Goal: Task Accomplishment & Management: Manage account settings

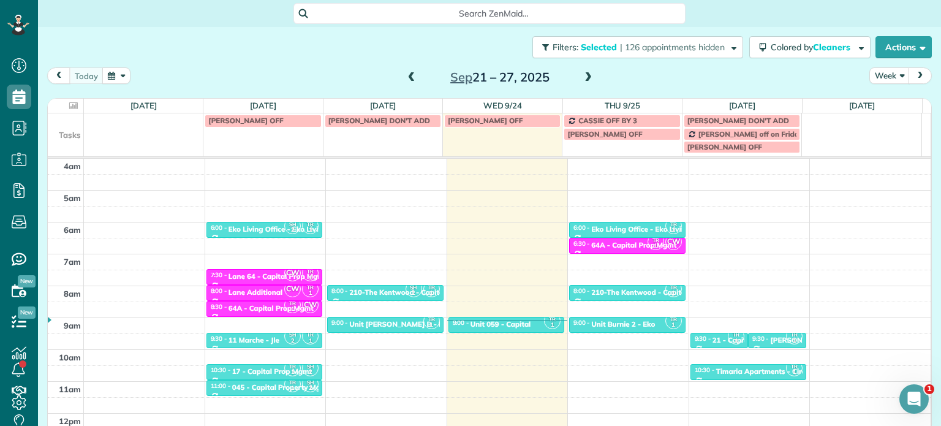
scroll to position [96, 0]
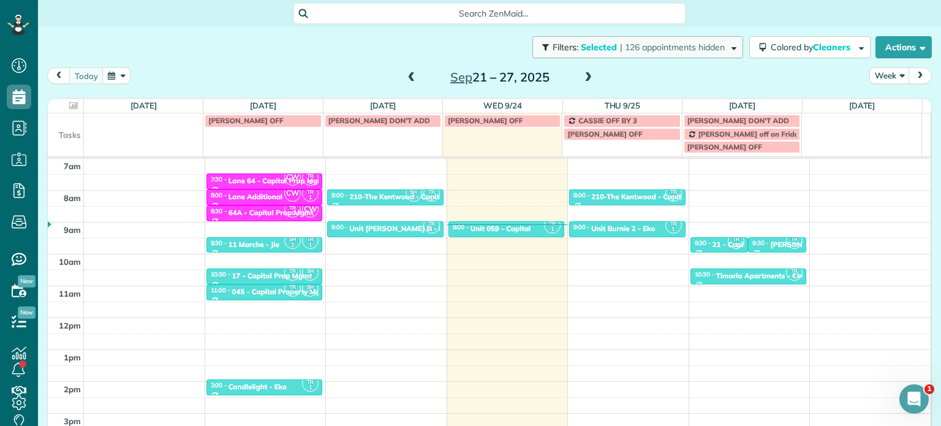
click at [667, 48] on span "| 126 appointments hidden" at bounding box center [672, 47] width 105 height 11
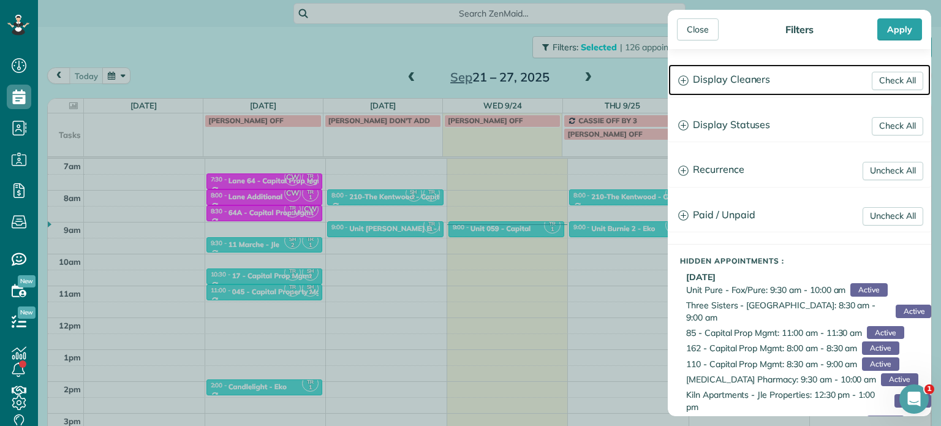
click at [710, 75] on h3 "Display Cleaners" at bounding box center [799, 79] width 262 height 31
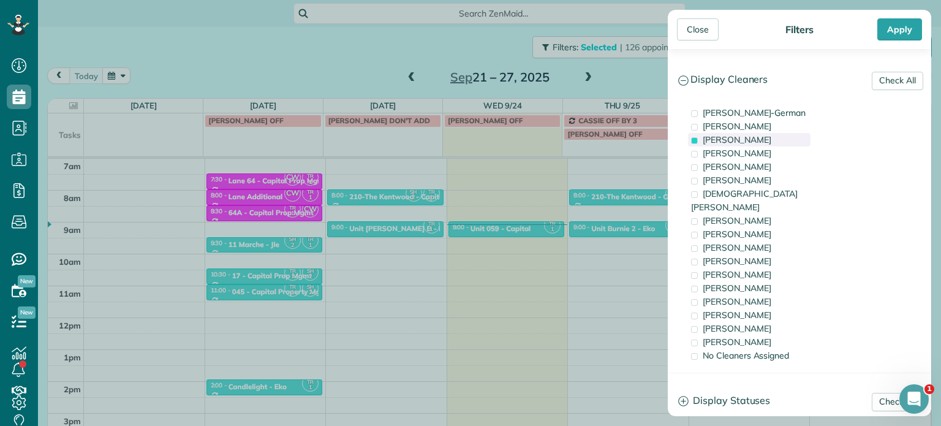
click at [742, 140] on span "[PERSON_NAME]" at bounding box center [737, 139] width 69 height 11
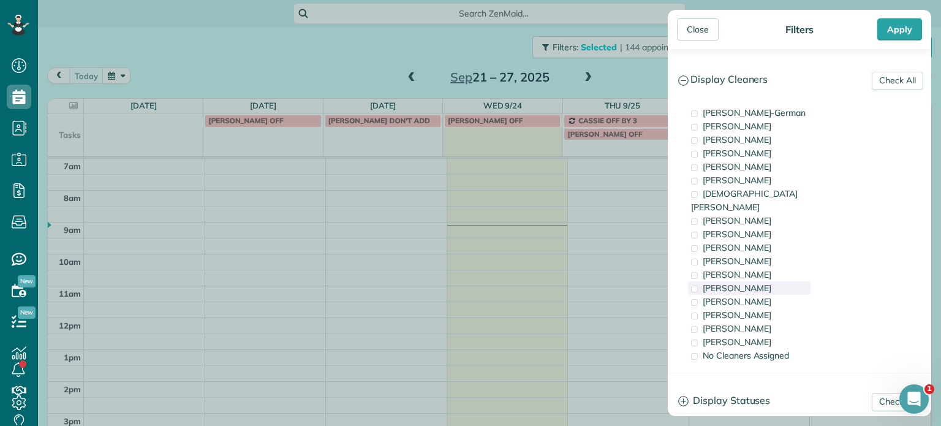
click at [760, 281] on div "[PERSON_NAME]" at bounding box center [749, 287] width 123 height 13
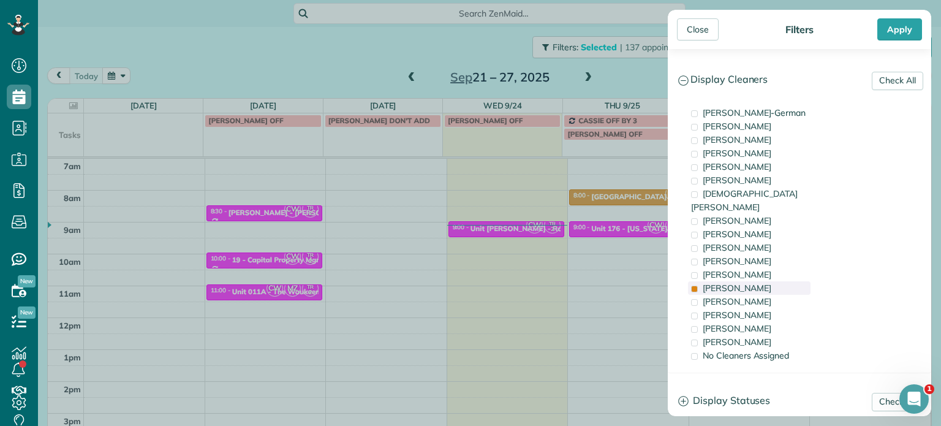
click at [760, 281] on div "[PERSON_NAME]" at bounding box center [749, 287] width 123 height 13
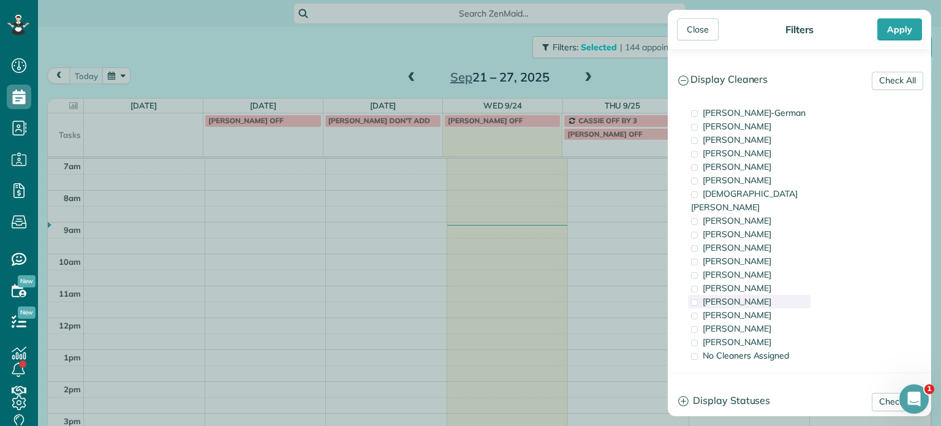
click at [763, 295] on div "[PERSON_NAME]" at bounding box center [749, 301] width 123 height 13
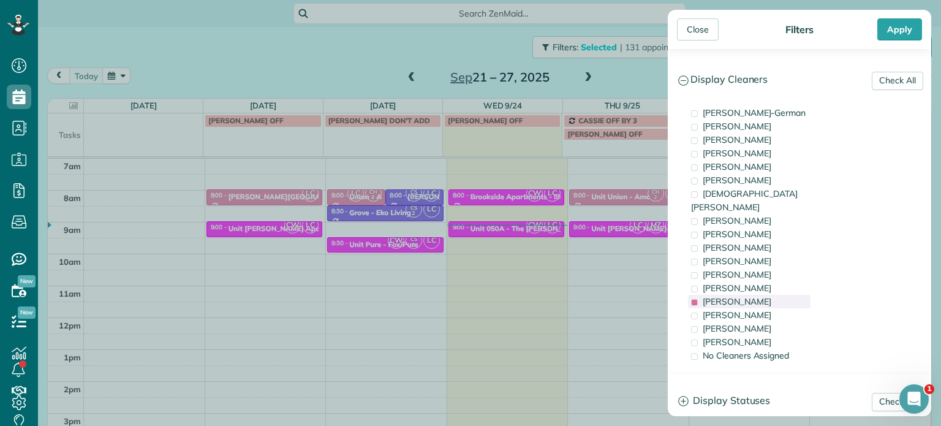
click at [763, 295] on div "[PERSON_NAME]" at bounding box center [749, 301] width 123 height 13
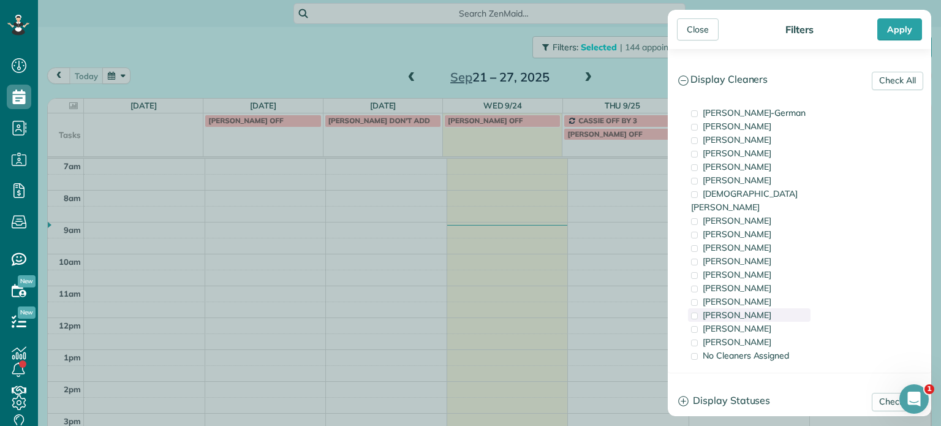
click at [764, 308] on div "[PERSON_NAME]" at bounding box center [749, 314] width 123 height 13
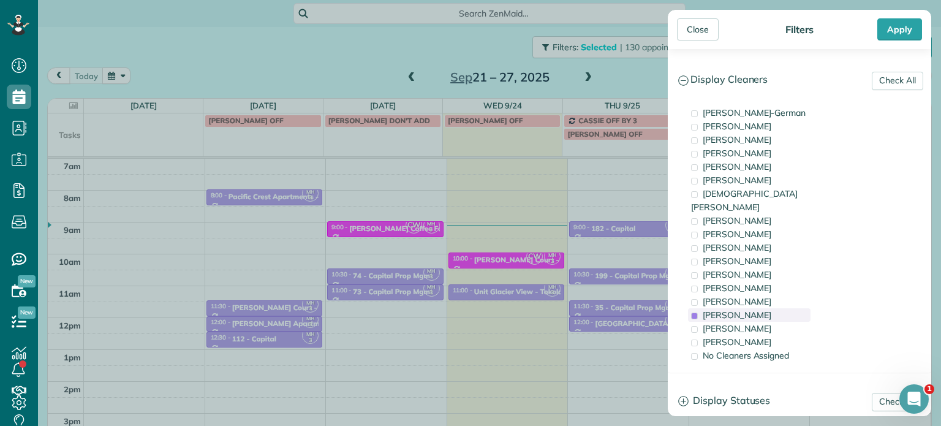
click at [764, 308] on div "[PERSON_NAME]" at bounding box center [749, 314] width 123 height 13
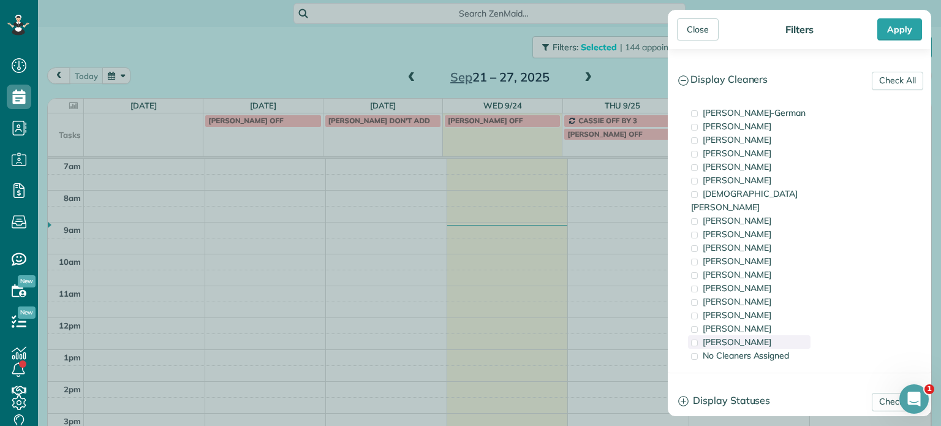
click at [764, 335] on div "[PERSON_NAME]" at bounding box center [749, 341] width 123 height 13
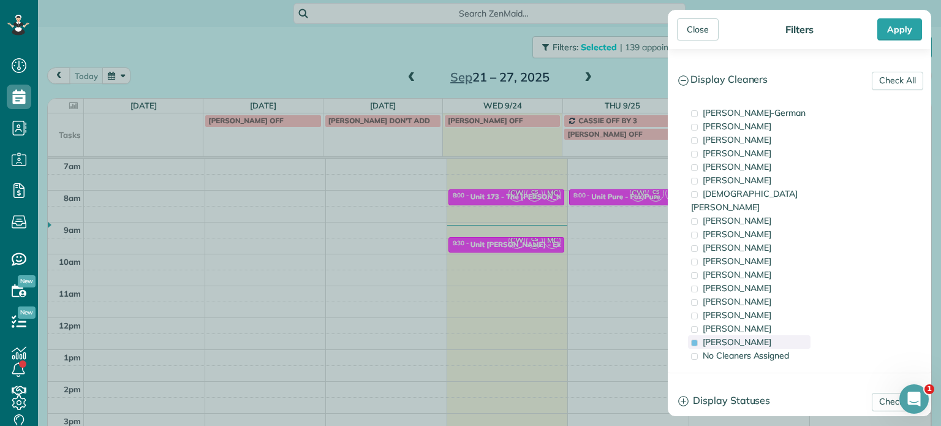
click at [764, 335] on div "[PERSON_NAME]" at bounding box center [749, 341] width 123 height 13
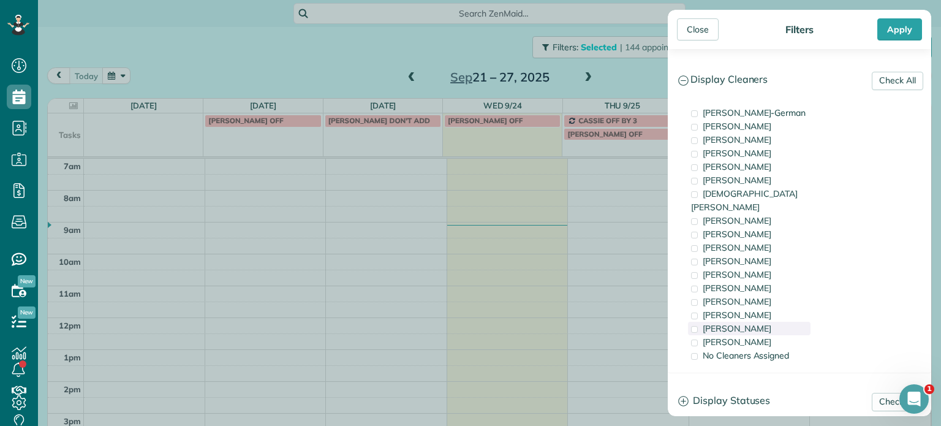
click at [764, 322] on div "[PERSON_NAME]" at bounding box center [749, 328] width 123 height 13
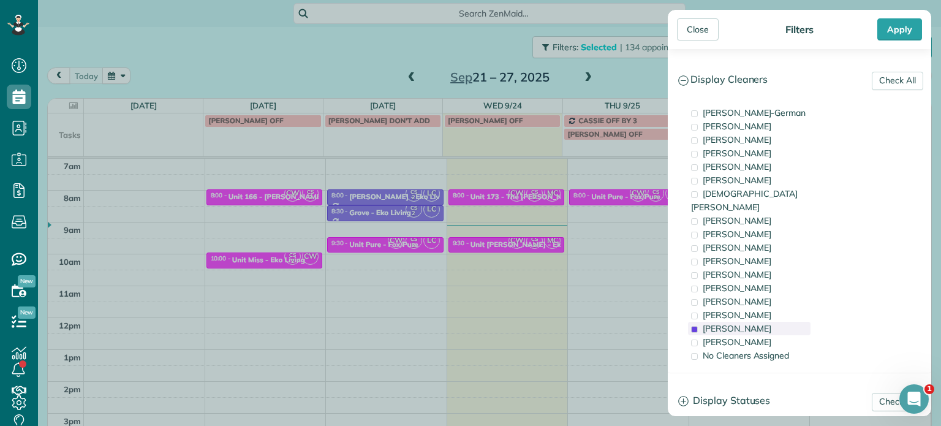
click at [764, 322] on div "[PERSON_NAME]" at bounding box center [749, 328] width 123 height 13
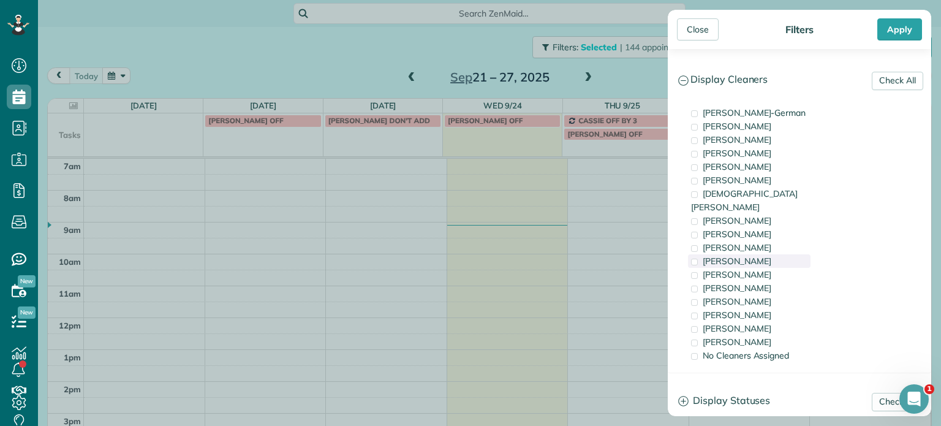
click at [772, 254] on div "[PERSON_NAME]" at bounding box center [749, 260] width 123 height 13
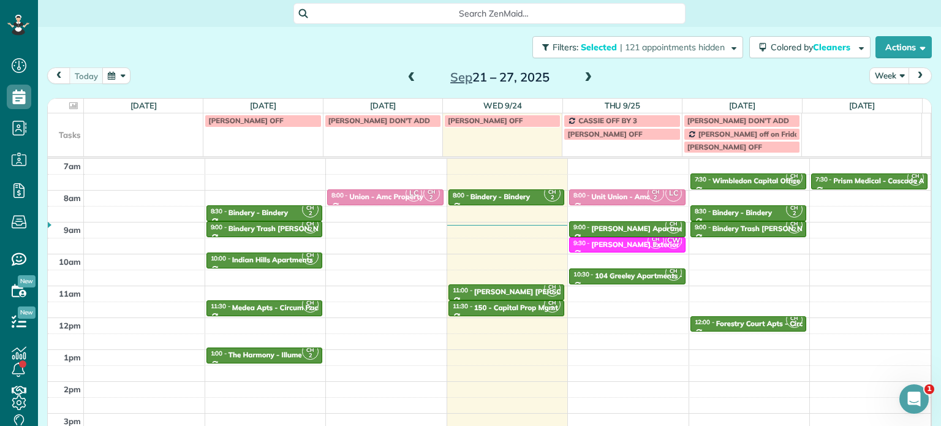
click at [624, 252] on div "Close Filters Apply Check All Display Cleaners [PERSON_NAME]-German [PERSON_NAM…" at bounding box center [470, 213] width 941 height 426
click at [669, 53] on button "Filters: Selected | 121 appointments hidden" at bounding box center [637, 47] width 211 height 22
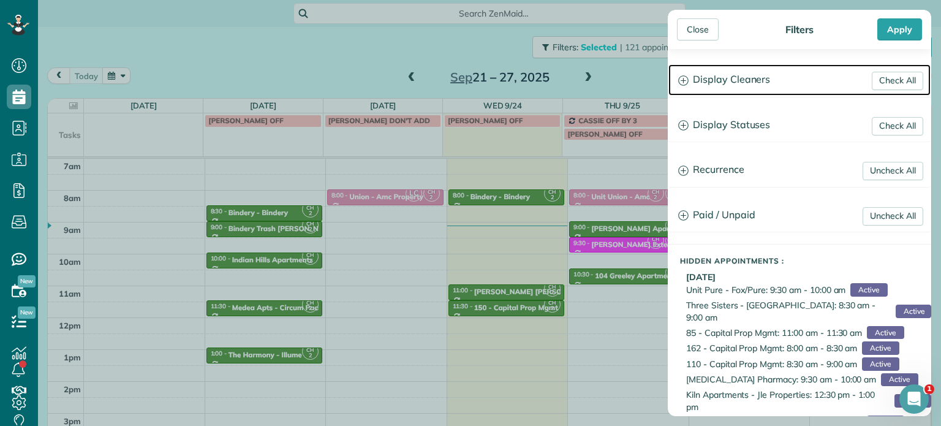
click at [718, 89] on h3 "Display Cleaners" at bounding box center [799, 79] width 262 height 31
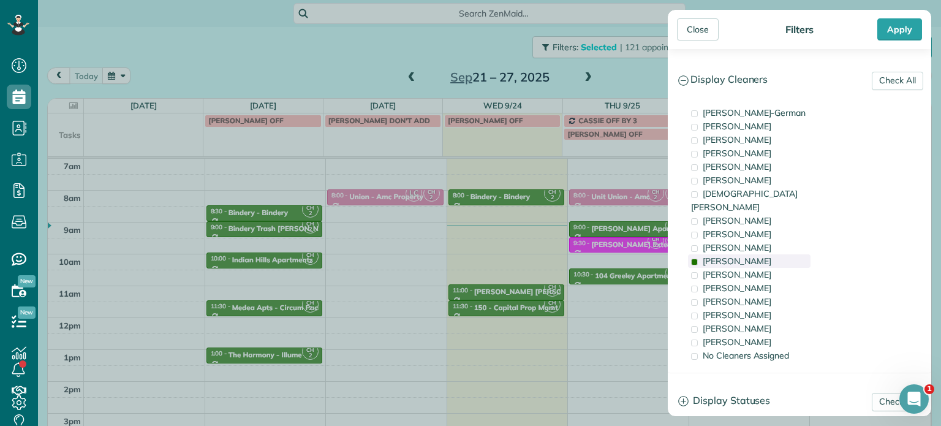
click at [737, 255] on span "[PERSON_NAME]" at bounding box center [737, 260] width 69 height 11
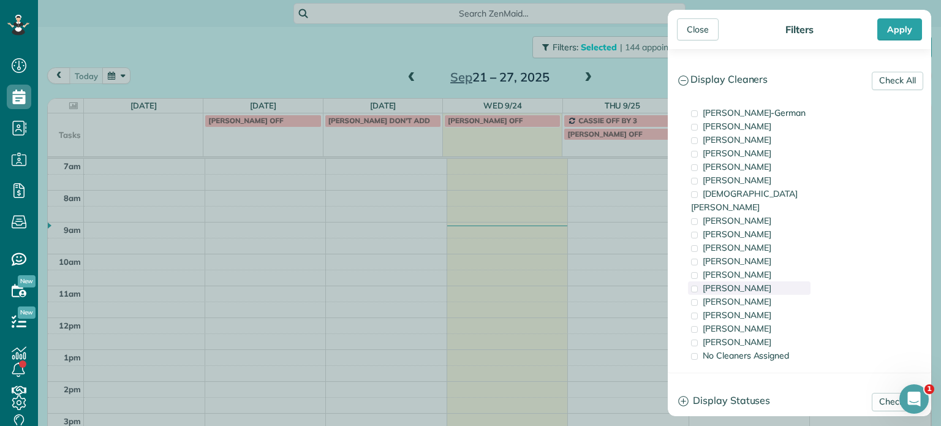
click at [748, 281] on div "[PERSON_NAME]" at bounding box center [749, 287] width 123 height 13
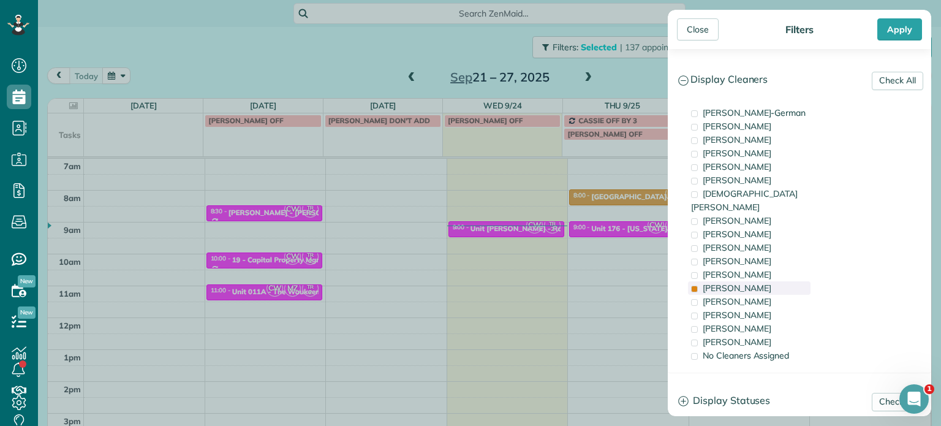
click at [752, 281] on div "[PERSON_NAME]" at bounding box center [749, 287] width 123 height 13
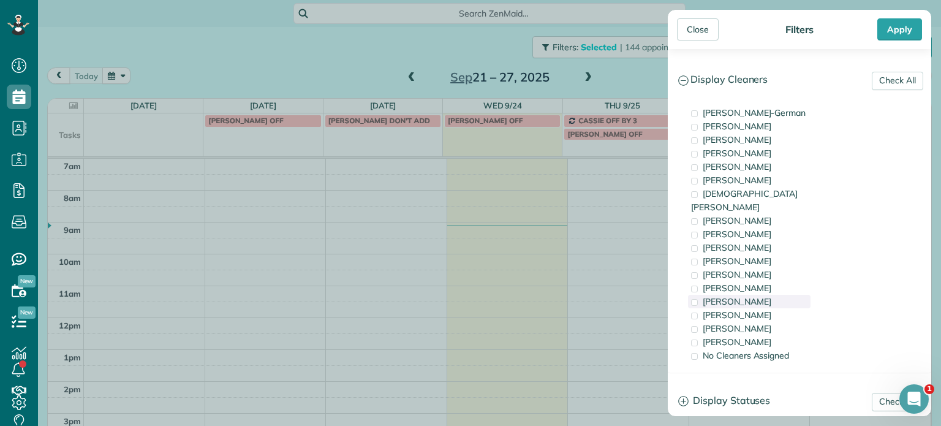
click at [757, 295] on div "[PERSON_NAME]" at bounding box center [749, 301] width 123 height 13
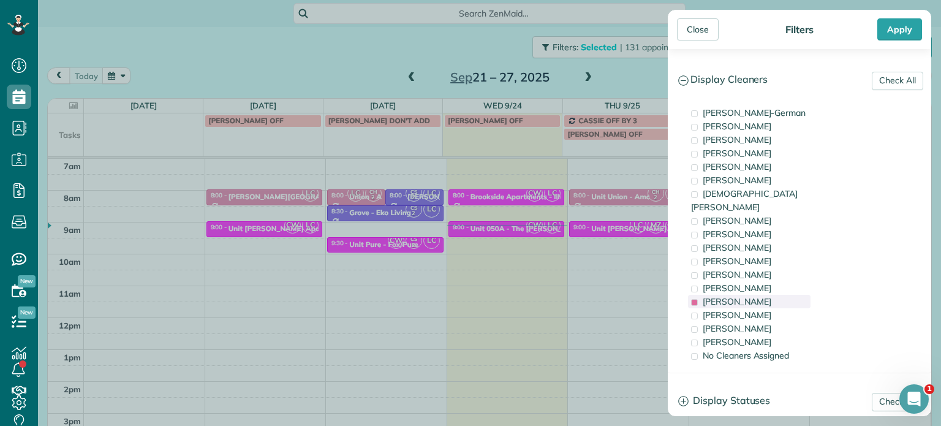
click at [757, 295] on div "[PERSON_NAME]" at bounding box center [749, 301] width 123 height 13
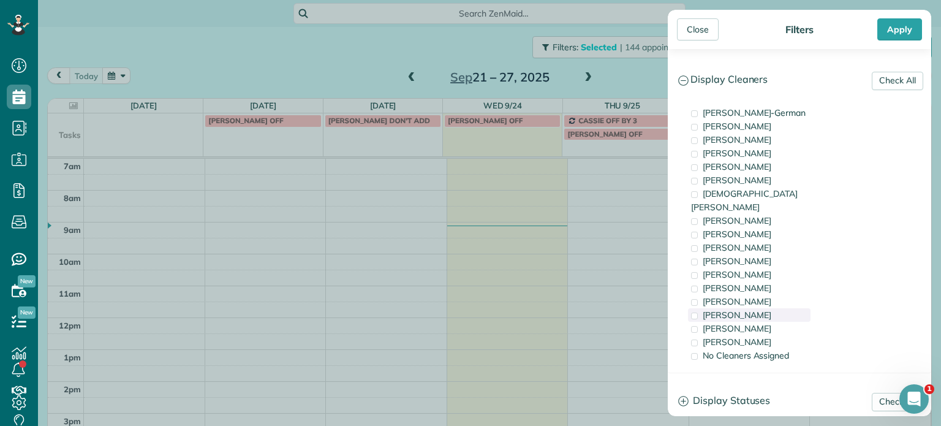
click at [757, 309] on span "[PERSON_NAME]" at bounding box center [737, 314] width 69 height 11
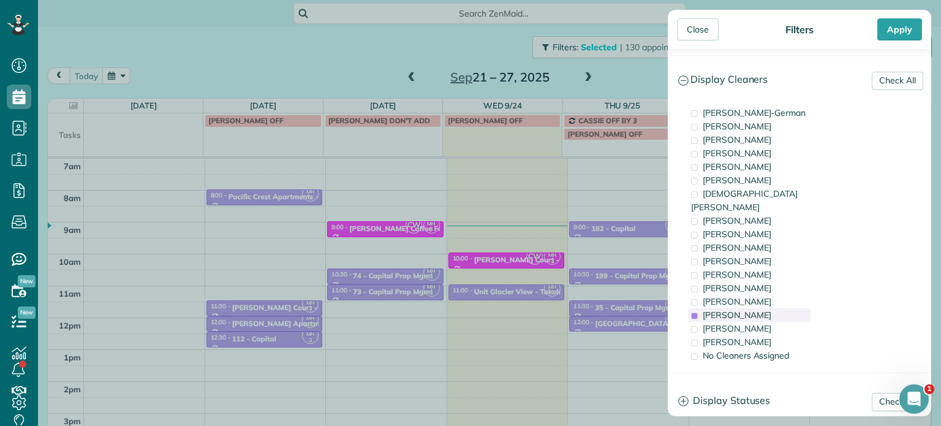
click at [757, 309] on span "[PERSON_NAME]" at bounding box center [737, 314] width 69 height 11
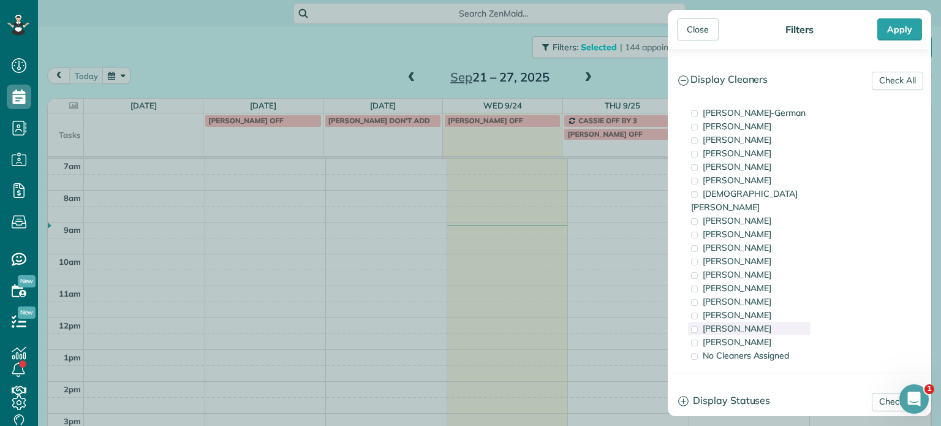
click at [760, 322] on div "[PERSON_NAME]" at bounding box center [749, 328] width 123 height 13
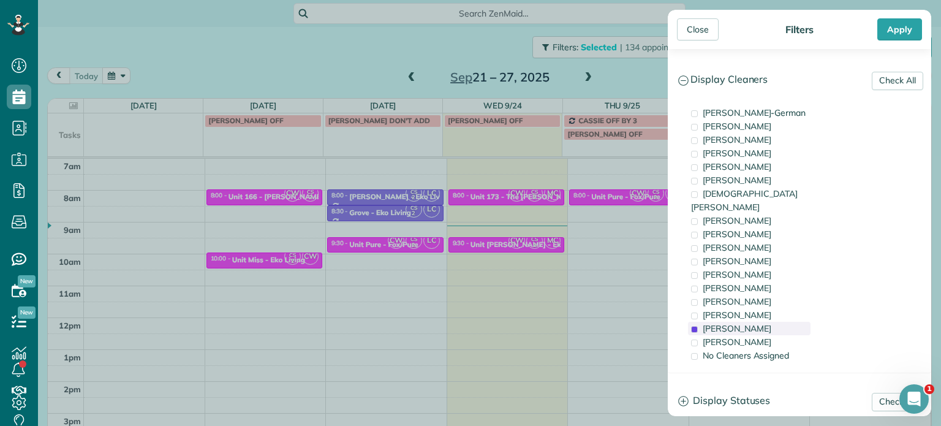
click at [760, 322] on div "[PERSON_NAME]" at bounding box center [749, 328] width 123 height 13
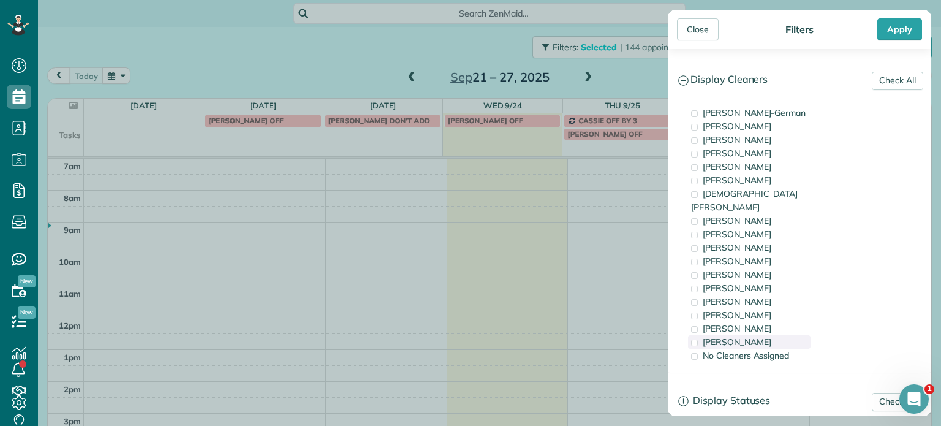
click at [755, 335] on div "[PERSON_NAME]" at bounding box center [749, 341] width 123 height 13
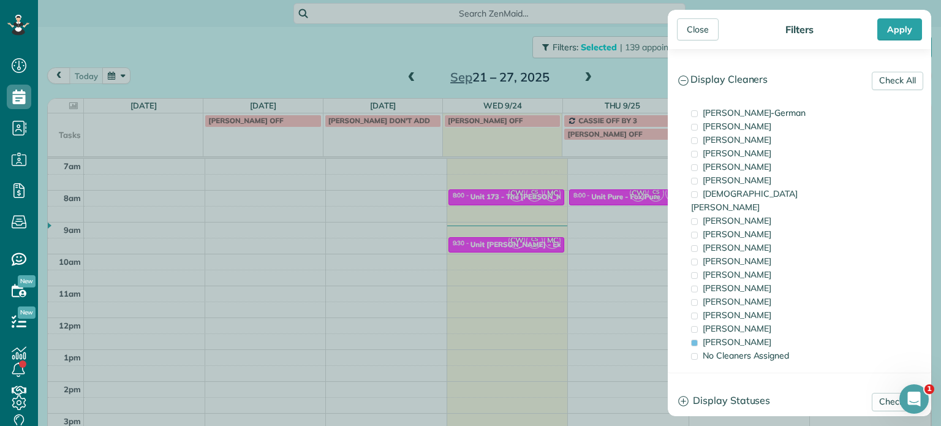
click at [649, 205] on div "Close Filters Apply Check All Display Cleaners [PERSON_NAME]-German [PERSON_NAM…" at bounding box center [470, 213] width 941 height 426
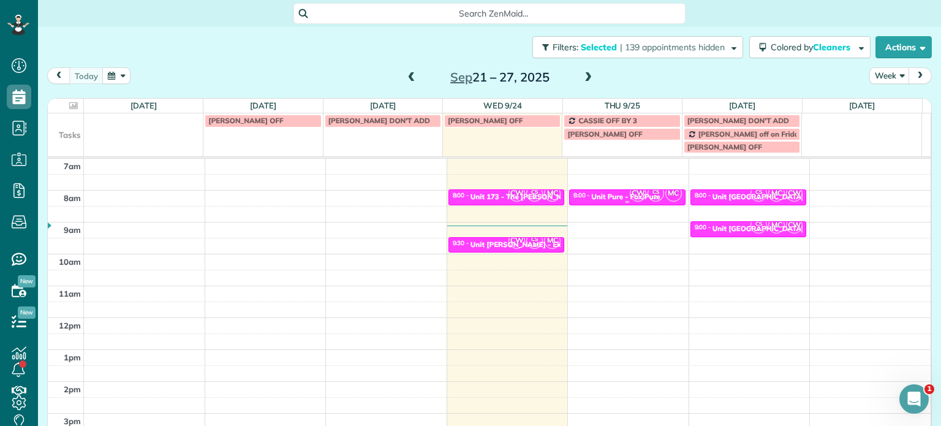
click at [630, 194] on span "CW" at bounding box center [638, 193] width 17 height 17
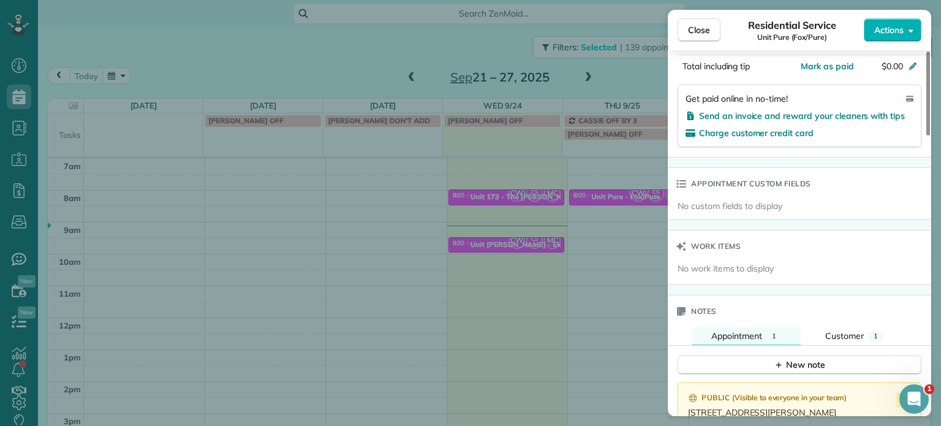
scroll to position [982, 0]
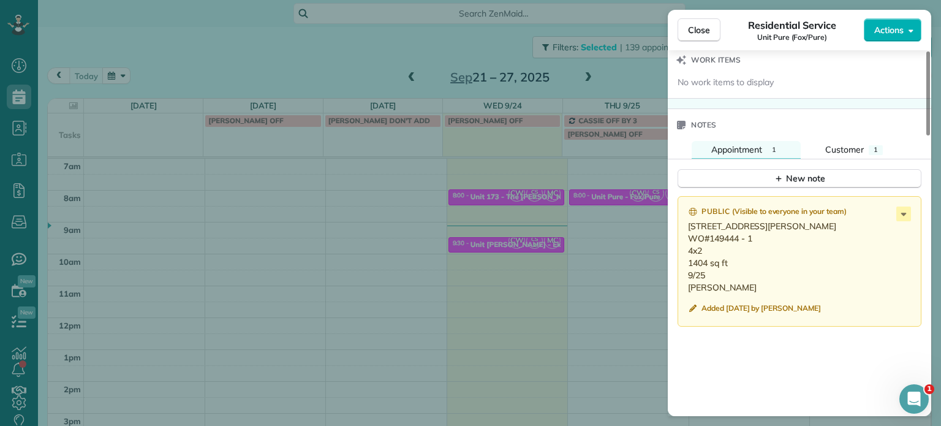
click at [638, 229] on div "Close Residential Service Unit Pure (Fox/Pure) Actions Status Active Unit Pure …" at bounding box center [470, 213] width 941 height 426
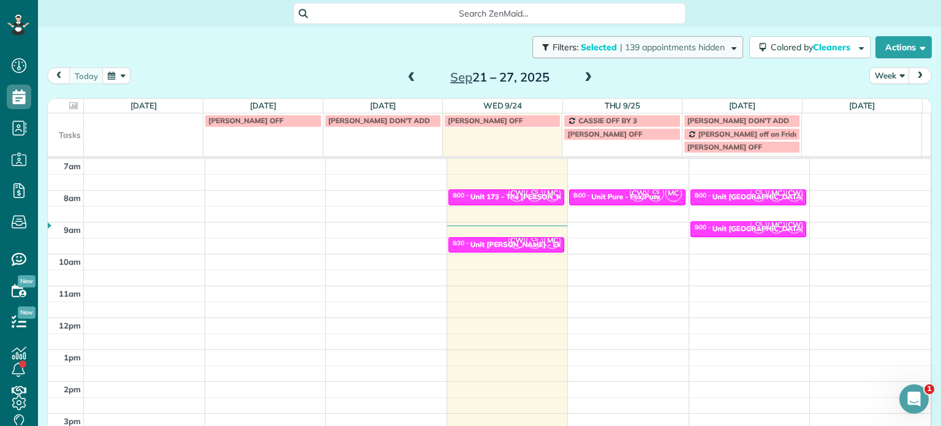
click at [689, 49] on span "| 139 appointments hidden" at bounding box center [672, 47] width 105 height 11
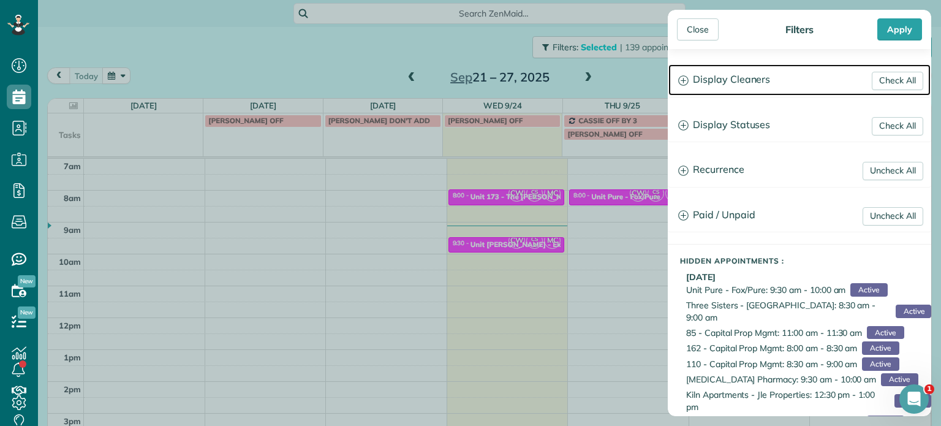
click at [749, 81] on h3 "Display Cleaners" at bounding box center [799, 79] width 262 height 31
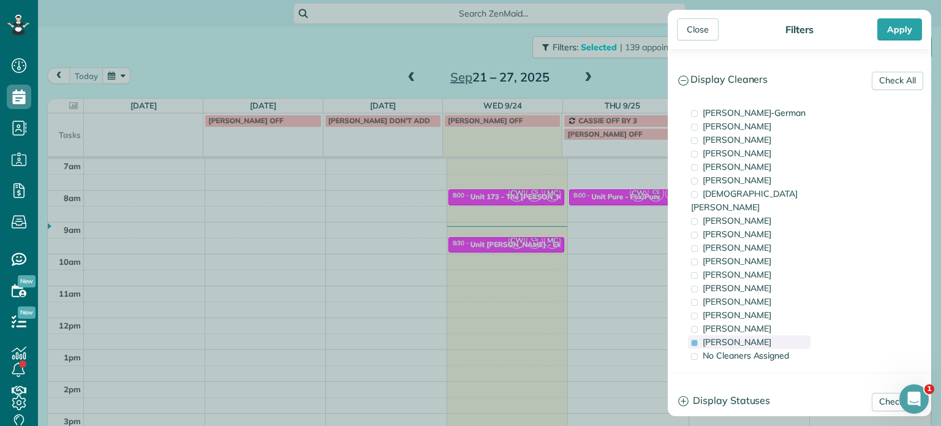
click at [760, 335] on div "[PERSON_NAME]" at bounding box center [749, 341] width 123 height 13
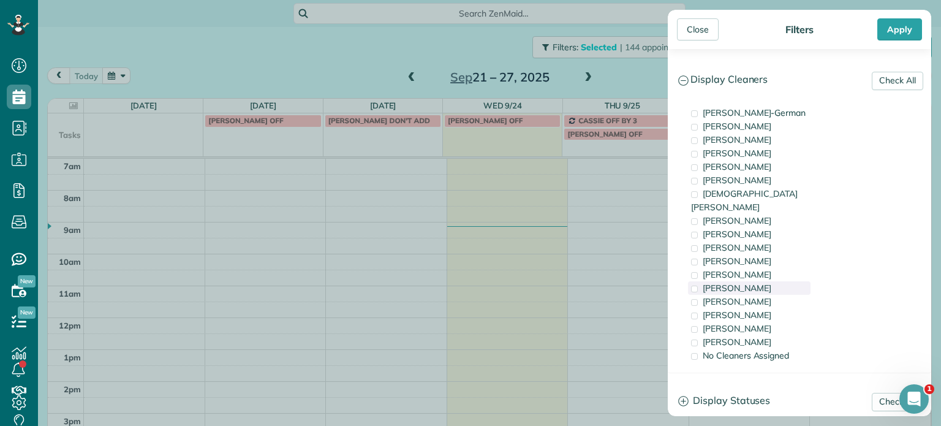
click at [755, 281] on div "[PERSON_NAME]" at bounding box center [749, 287] width 123 height 13
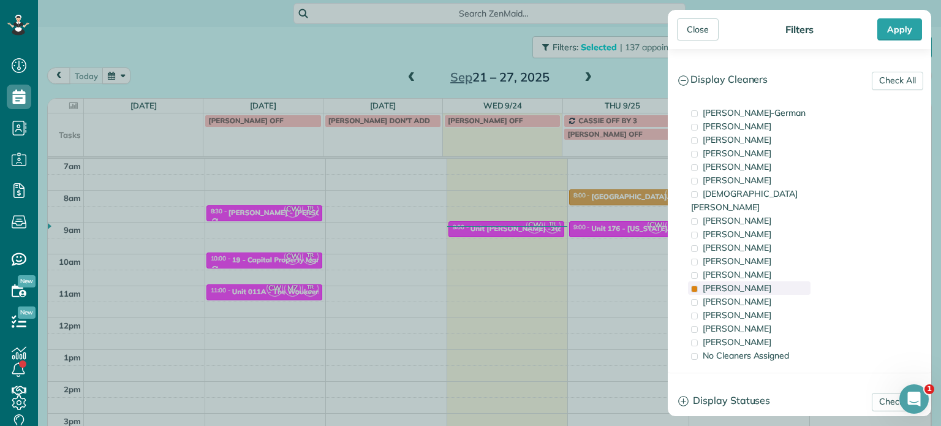
click at [755, 281] on div "[PERSON_NAME]" at bounding box center [749, 287] width 123 height 13
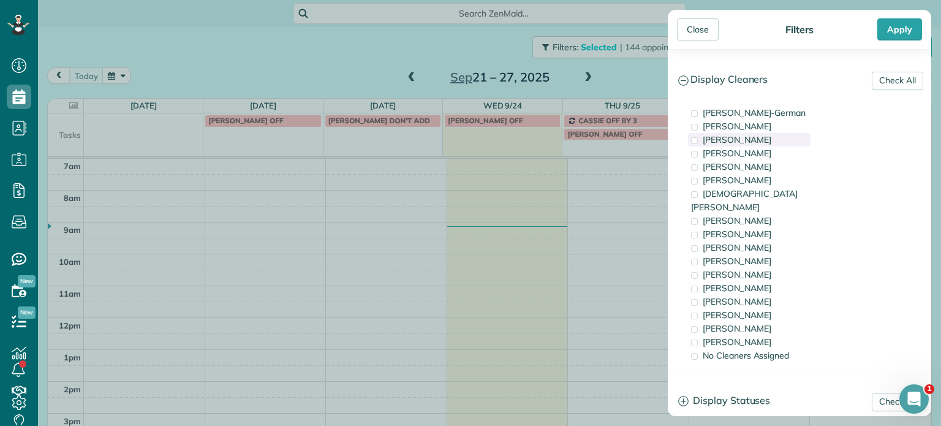
click at [764, 145] on div "[PERSON_NAME]" at bounding box center [749, 139] width 123 height 13
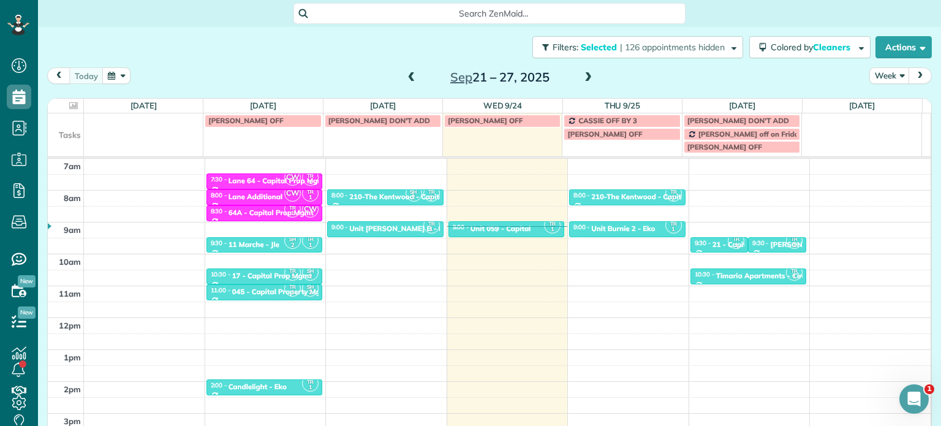
click at [490, 263] on div "Close Filters Apply Check All Display Cleaners [PERSON_NAME]-German [PERSON_NAM…" at bounding box center [470, 213] width 941 height 426
click at [657, 53] on button "Filters: Selected | 126 appointments hidden" at bounding box center [637, 47] width 211 height 22
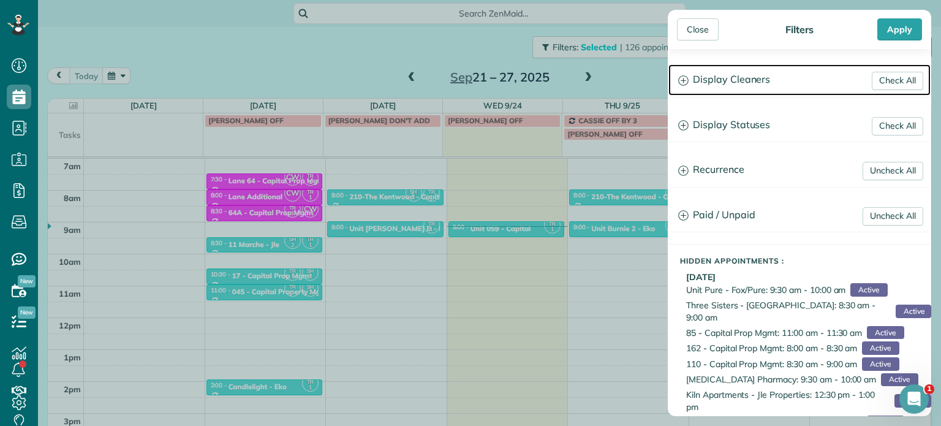
click at [757, 85] on h3 "Display Cleaners" at bounding box center [799, 79] width 262 height 31
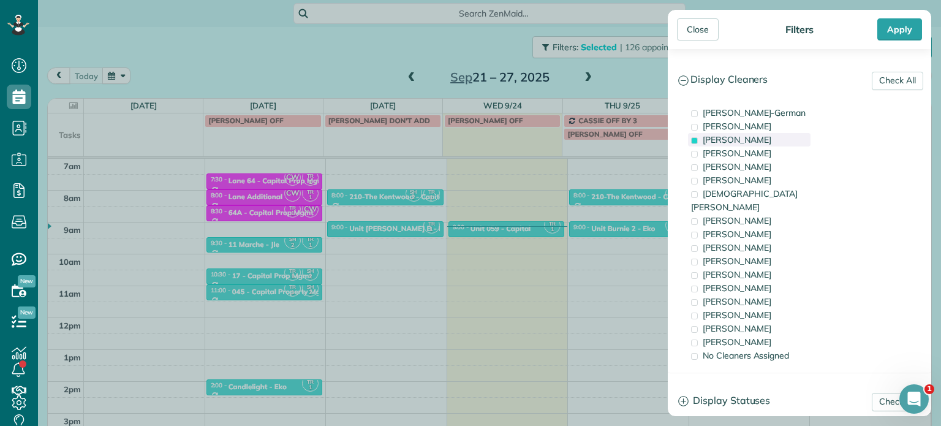
click at [750, 144] on span "[PERSON_NAME]" at bounding box center [737, 139] width 69 height 11
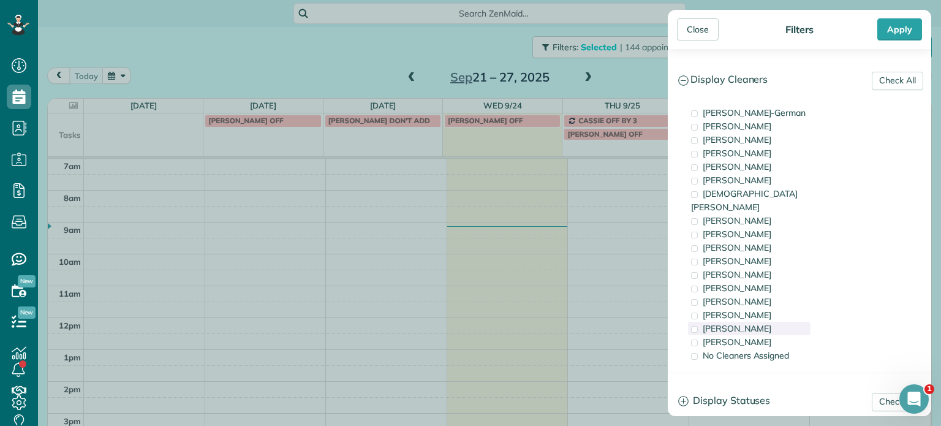
click at [753, 323] on span "[PERSON_NAME]" at bounding box center [737, 328] width 69 height 11
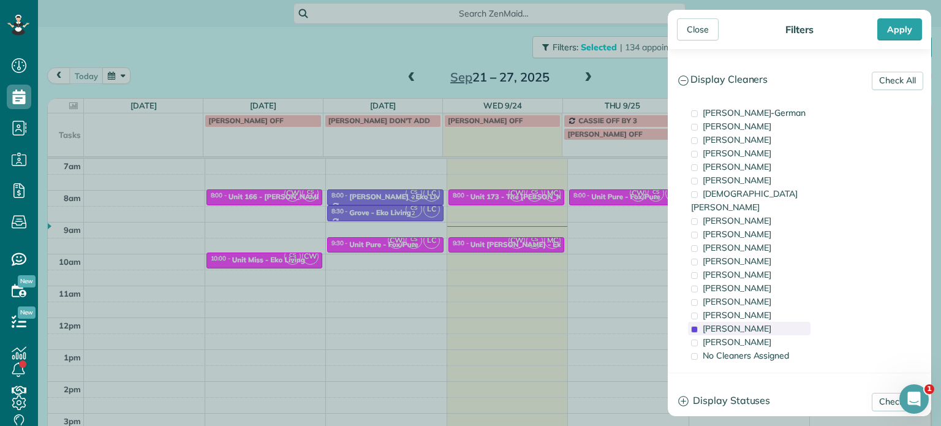
click at [753, 323] on span "[PERSON_NAME]" at bounding box center [737, 328] width 69 height 11
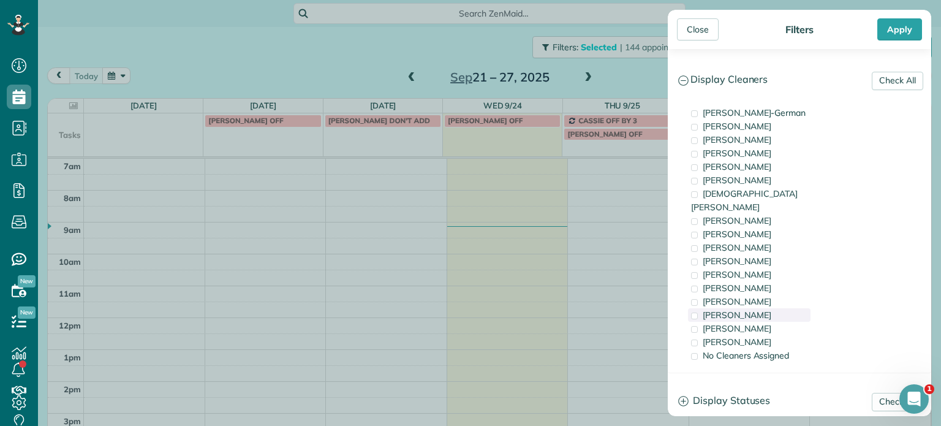
click at [757, 309] on span "[PERSON_NAME]" at bounding box center [737, 314] width 69 height 11
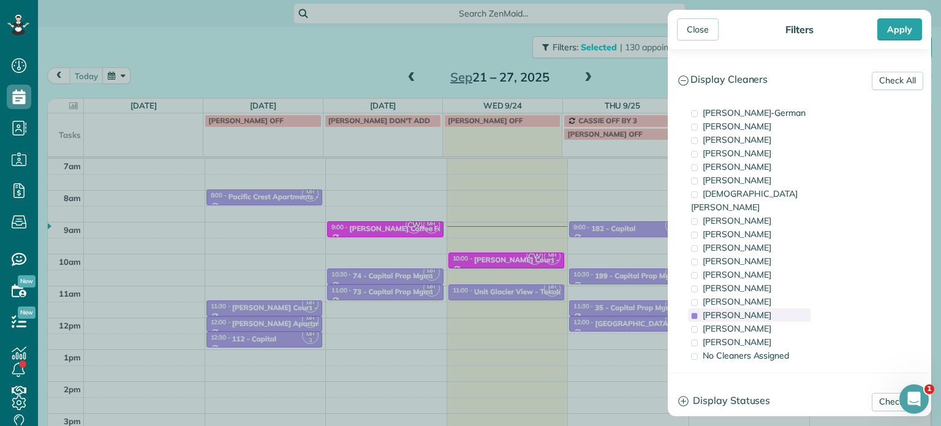
click at [757, 309] on span "[PERSON_NAME]" at bounding box center [737, 314] width 69 height 11
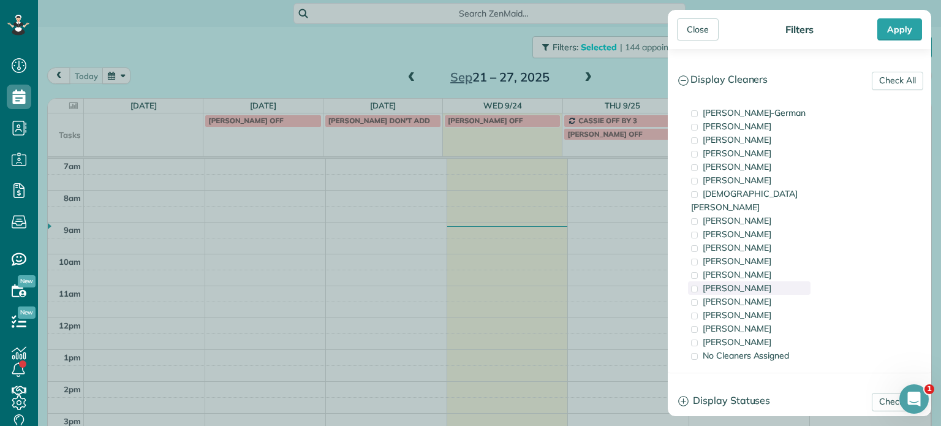
click at [756, 281] on div "[PERSON_NAME]" at bounding box center [749, 287] width 123 height 13
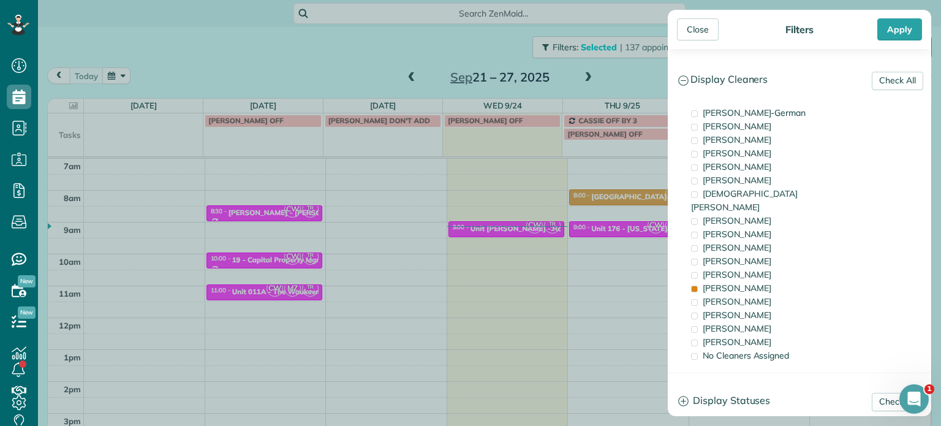
click at [632, 236] on div "Close Filters Apply Check All Display Cleaners [PERSON_NAME]-German [PERSON_NAM…" at bounding box center [470, 213] width 941 height 426
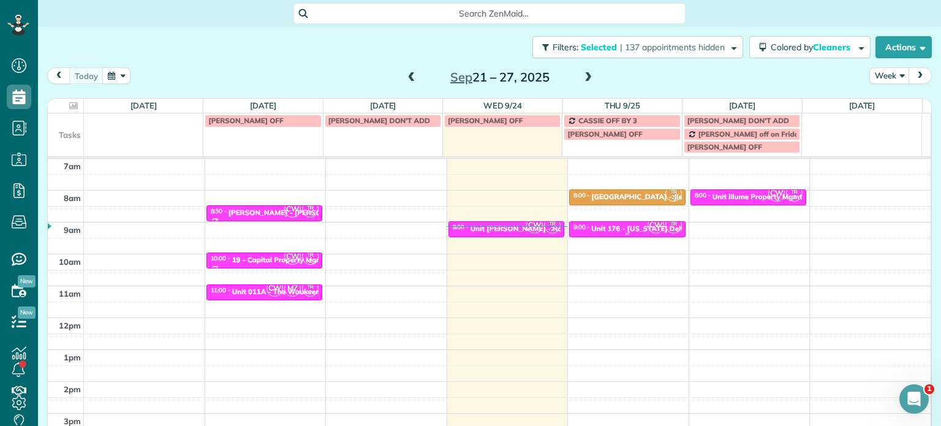
click at [632, 228] on div "Unit 176 - [US_STATE] Delta - Capital" at bounding box center [655, 228] width 128 height 9
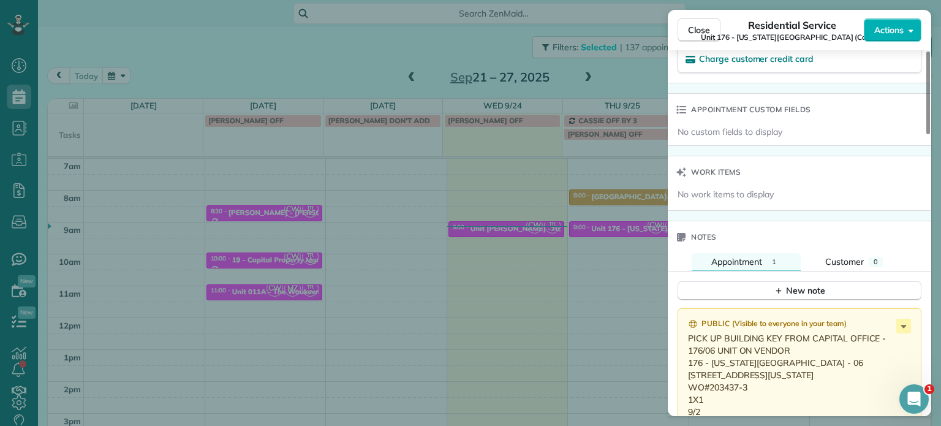
scroll to position [923, 0]
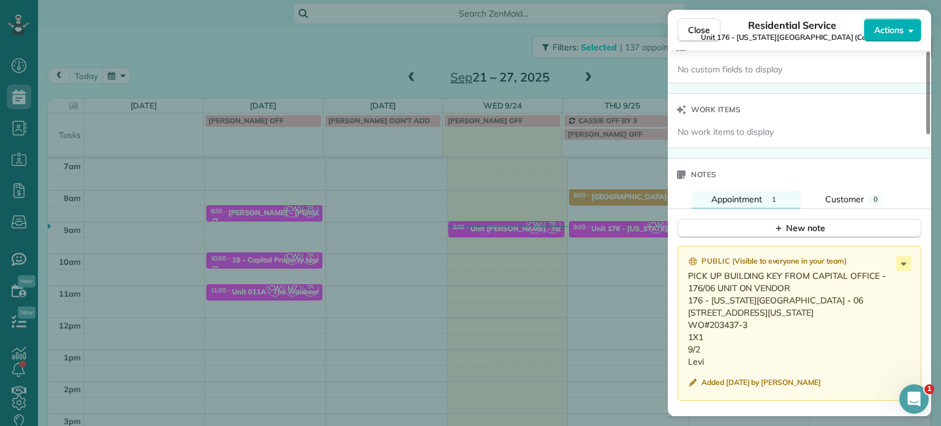
click at [613, 222] on div "Close Residential Service Unit 176 - [US_STATE][GEOGRAPHIC_DATA] (Capital) Acti…" at bounding box center [470, 213] width 941 height 426
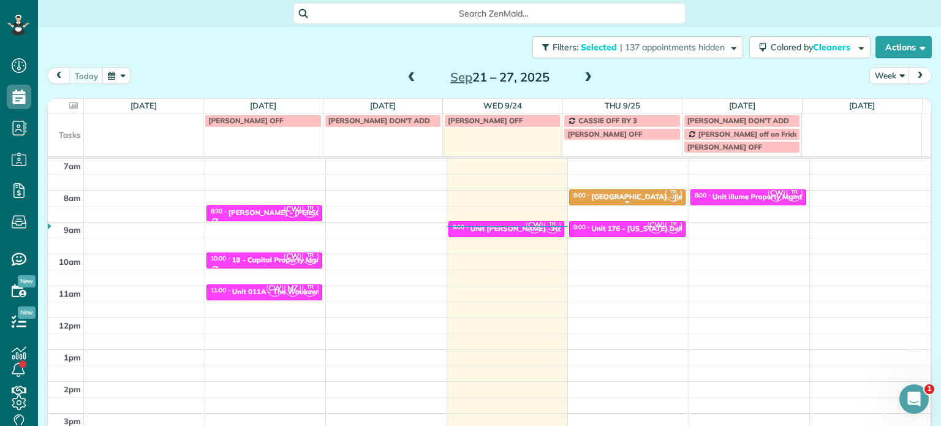
click at [630, 193] on div "[GEOGRAPHIC_DATA] - Jle" at bounding box center [636, 196] width 91 height 9
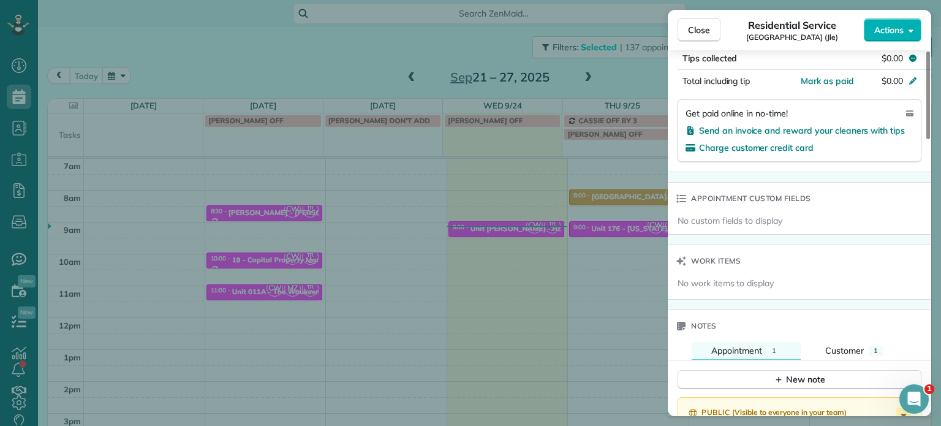
scroll to position [924, 0]
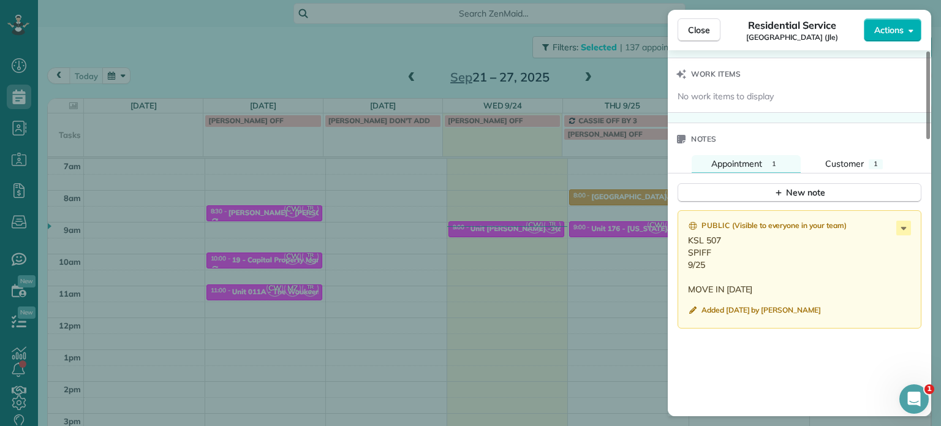
click at [605, 300] on div "Close Residential Service [GEOGRAPHIC_DATA] (Jle) Actions Status Active [GEOGRA…" at bounding box center [470, 213] width 941 height 426
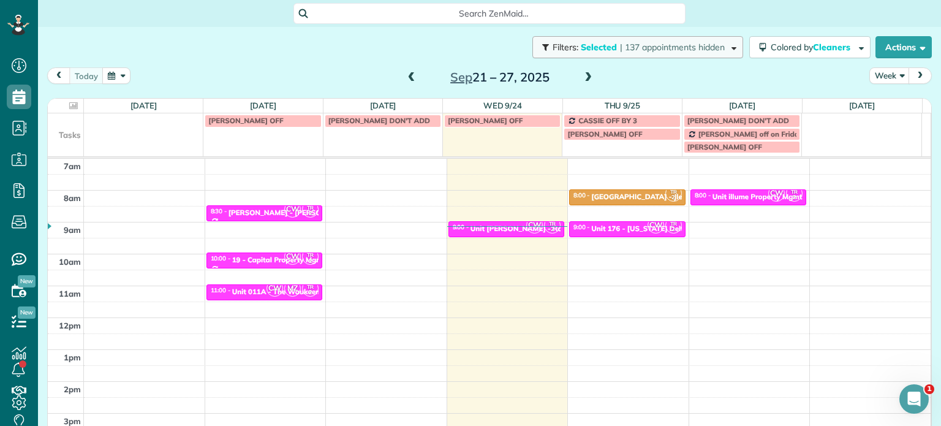
click at [681, 53] on button "Filters: Selected | 137 appointments hidden" at bounding box center [637, 47] width 211 height 22
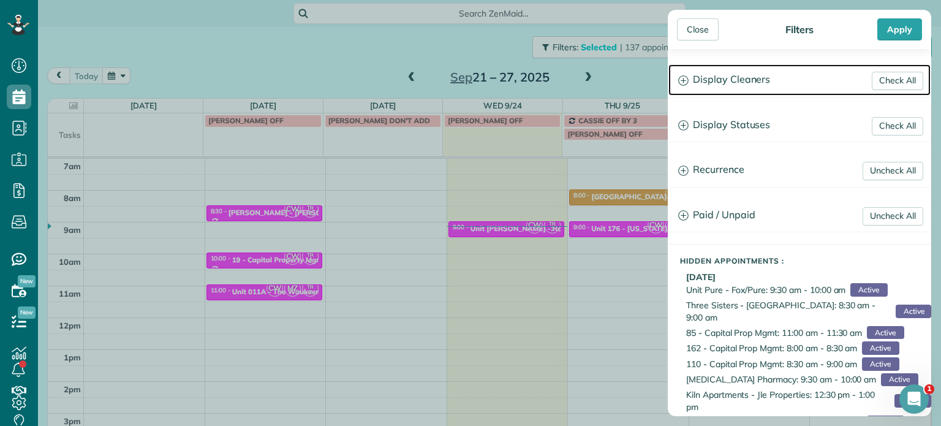
click at [734, 78] on h3 "Display Cleaners" at bounding box center [799, 79] width 262 height 31
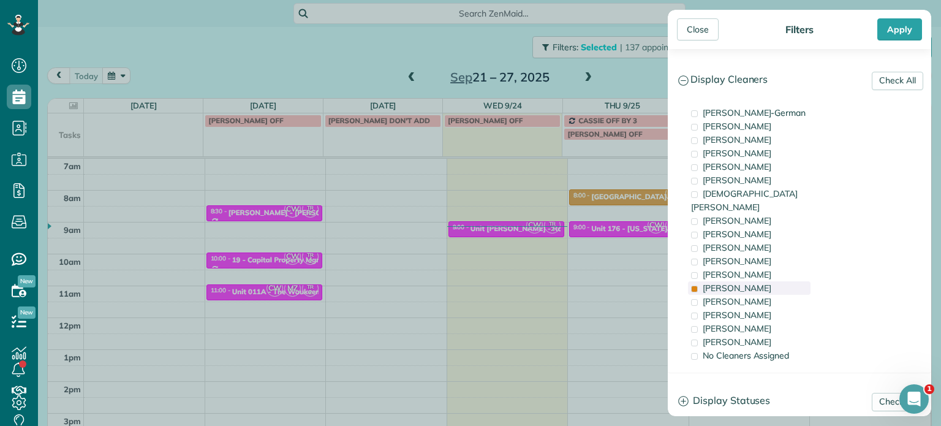
click at [771, 281] on div "[PERSON_NAME]" at bounding box center [749, 287] width 123 height 13
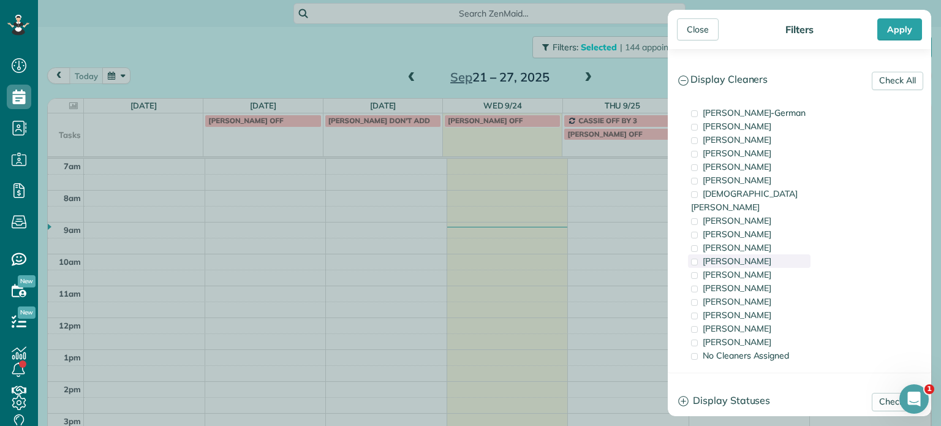
click at [771, 254] on div "[PERSON_NAME]" at bounding box center [749, 260] width 123 height 13
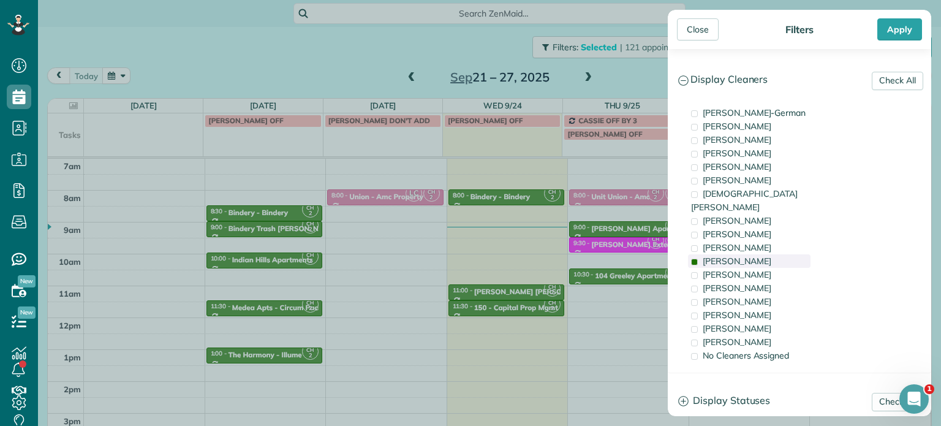
click at [771, 254] on div "[PERSON_NAME]" at bounding box center [749, 260] width 123 height 13
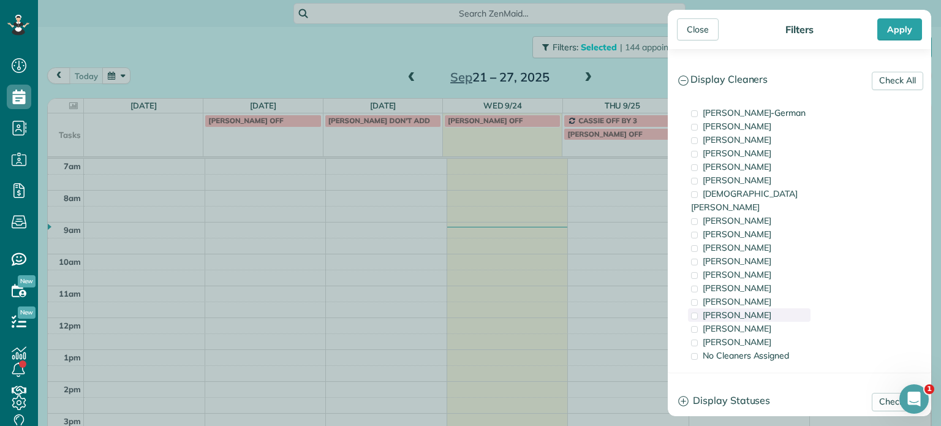
click at [745, 309] on span "[PERSON_NAME]" at bounding box center [737, 314] width 69 height 11
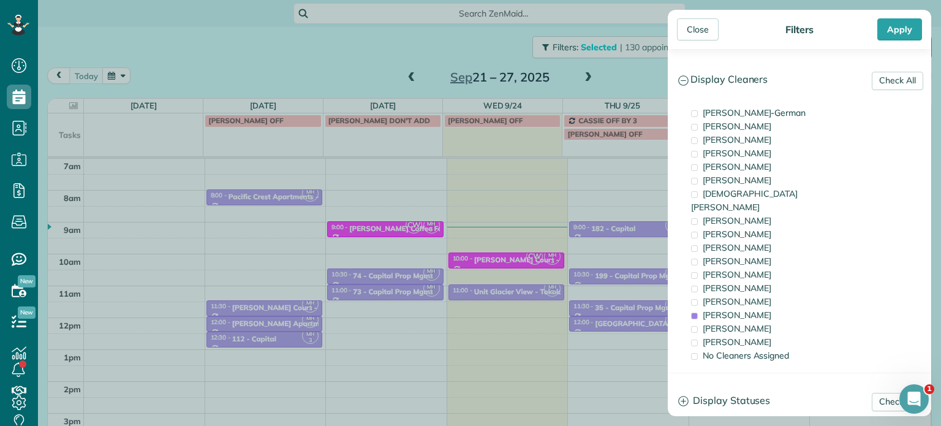
click at [625, 186] on div "Close Filters Apply Check All Display Cleaners [PERSON_NAME]-German [PERSON_NAM…" at bounding box center [470, 213] width 941 height 426
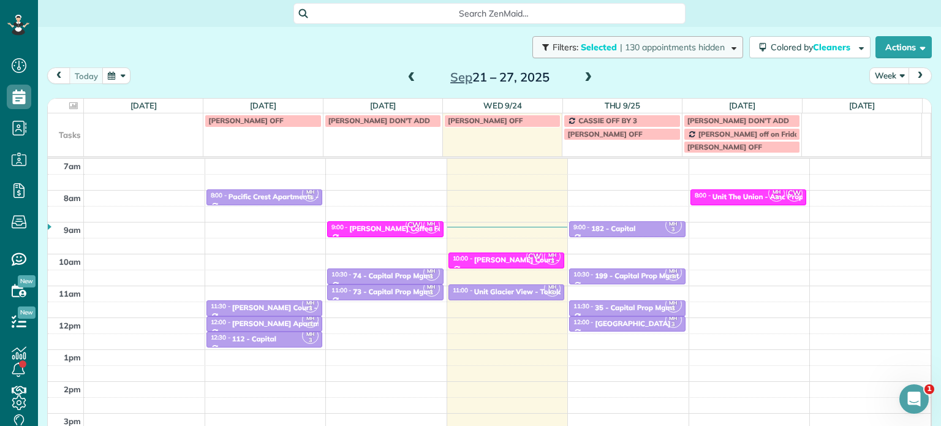
click at [675, 58] on button "Filters: Selected | 130 appointments hidden" at bounding box center [637, 47] width 211 height 22
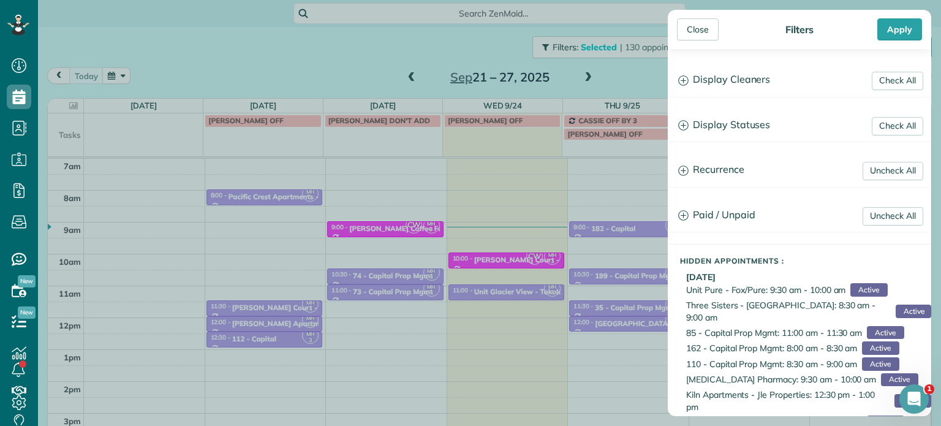
click at [754, 100] on div "Check All Display Cleaners [PERSON_NAME]-German [PERSON_NAME] [PERSON_NAME] [PE…" at bounding box center [799, 232] width 263 height 367
click at [750, 83] on h3 "Display Cleaners" at bounding box center [799, 79] width 262 height 31
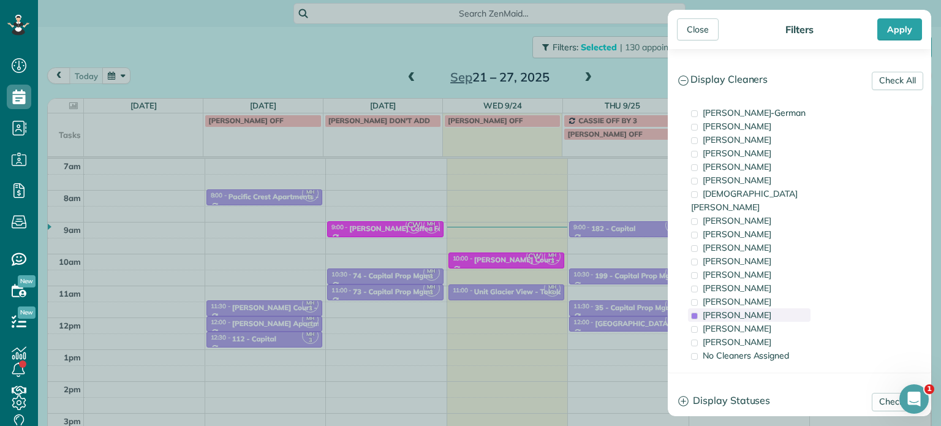
click at [729, 309] on span "[PERSON_NAME]" at bounding box center [737, 314] width 69 height 11
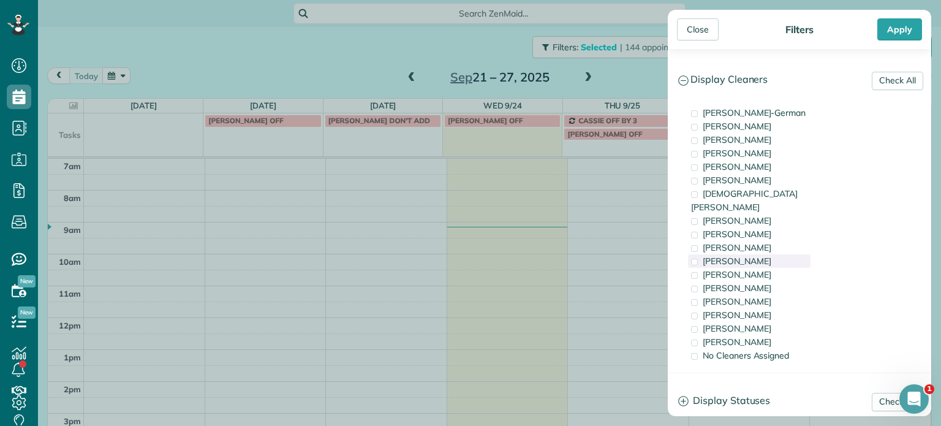
click at [747, 255] on span "[PERSON_NAME]" at bounding box center [737, 260] width 69 height 11
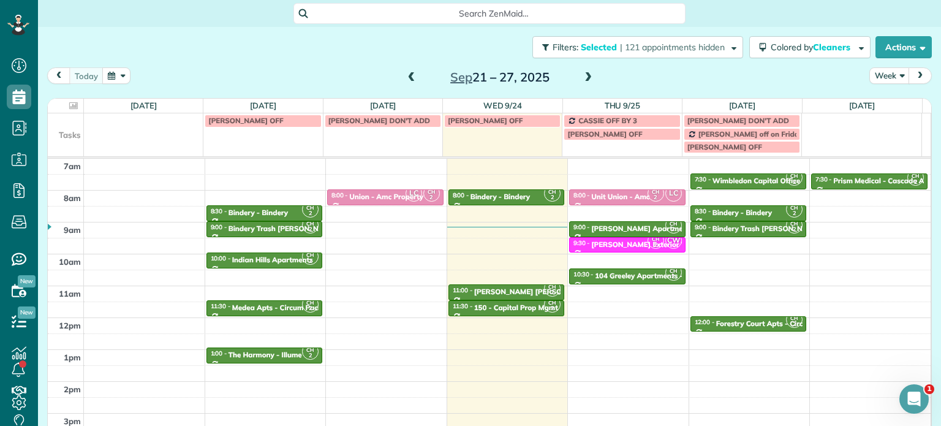
click at [599, 257] on div "Close Filters Apply Check All Display Cleaners [PERSON_NAME]-German [PERSON_NAM…" at bounding box center [470, 213] width 941 height 426
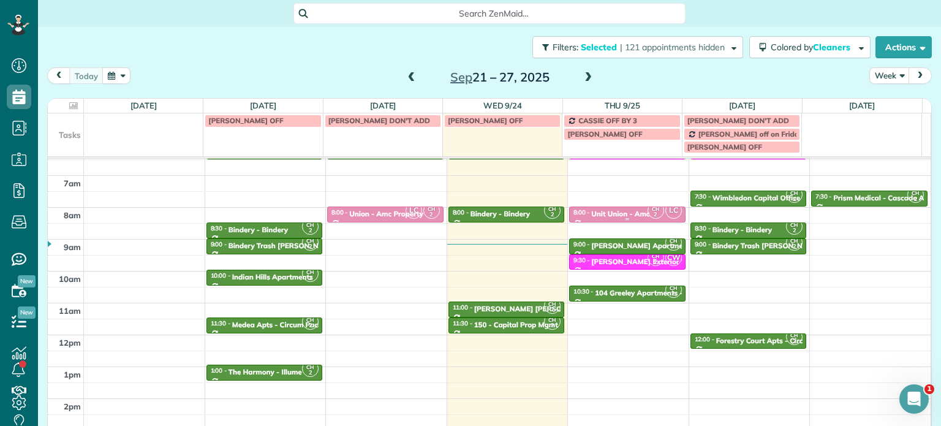
scroll to position [96, 0]
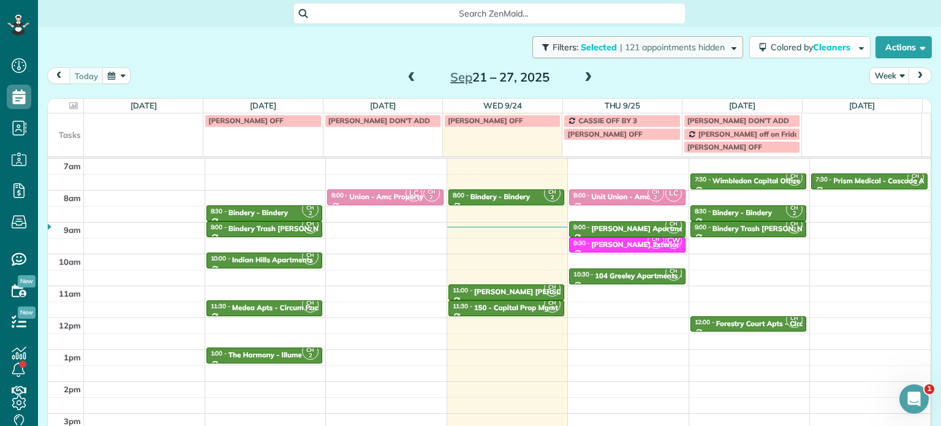
click at [695, 42] on span "| 121 appointments hidden" at bounding box center [672, 47] width 105 height 11
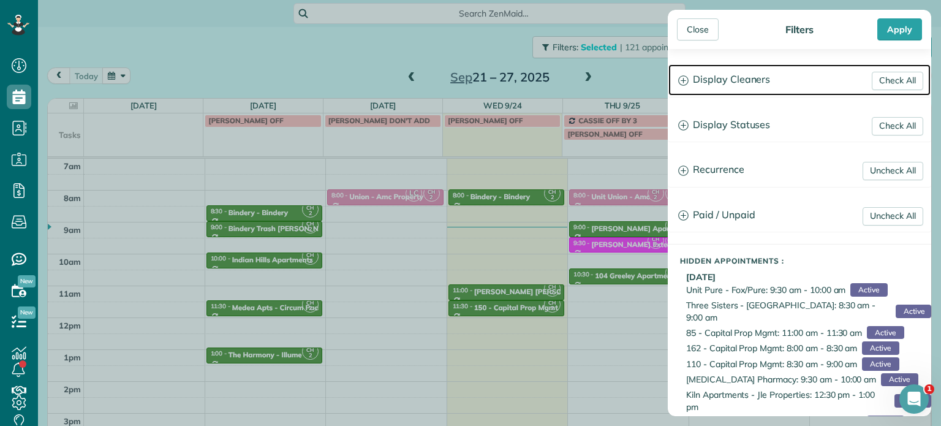
click at [737, 76] on h3 "Display Cleaners" at bounding box center [799, 79] width 262 height 31
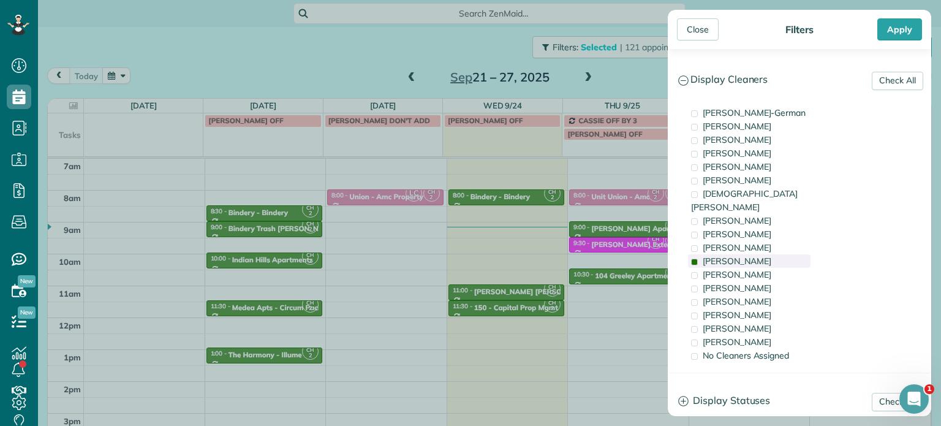
click at [742, 255] on span "[PERSON_NAME]" at bounding box center [737, 260] width 69 height 11
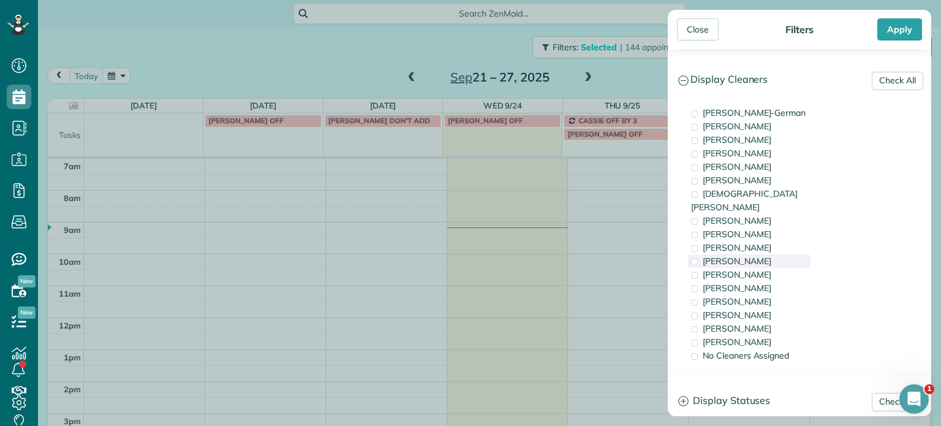
click at [748, 254] on div "[PERSON_NAME]" at bounding box center [749, 260] width 123 height 13
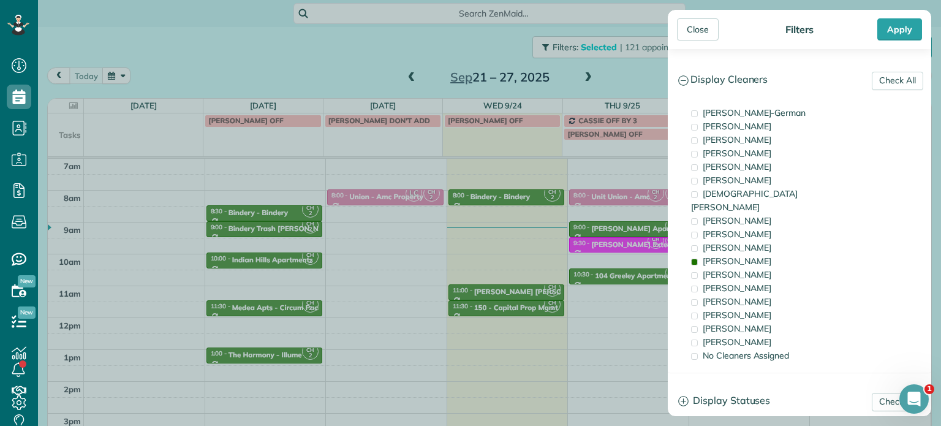
click at [628, 242] on div "Close Filters Apply Check All Display Cleaners [PERSON_NAME]-German [PERSON_NAM…" at bounding box center [470, 213] width 941 height 426
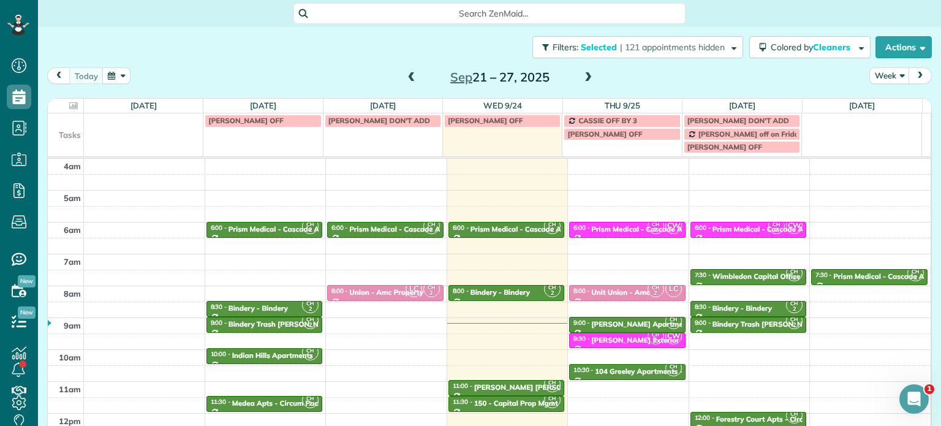
scroll to position [61, 0]
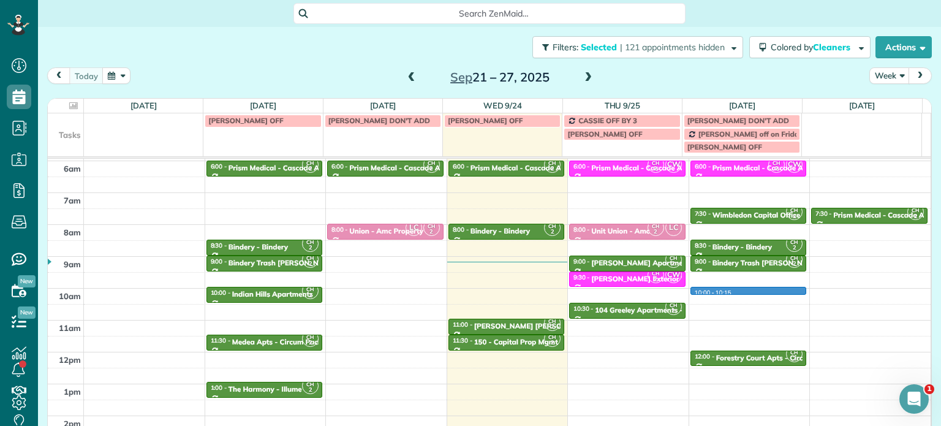
click at [735, 291] on div "4am 5am 6am 7am 8am 9am 10am 11am 12pm 1pm 2pm 3pm 4pm 5pm CH 2 6:00 - 6:30 Pri…" at bounding box center [489, 319] width 883 height 445
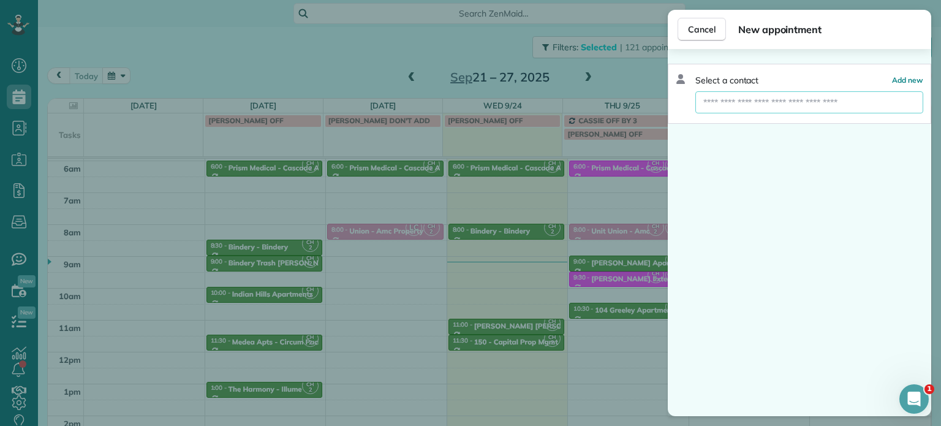
click at [770, 100] on input "text" at bounding box center [809, 102] width 228 height 22
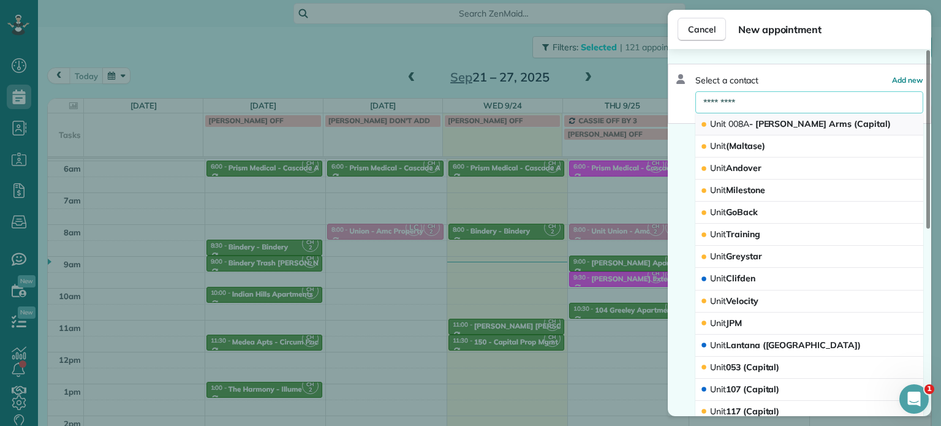
type input "*********"
click at [786, 118] on span "Unit 008A - [PERSON_NAME] Arms (Capital)" at bounding box center [800, 123] width 181 height 11
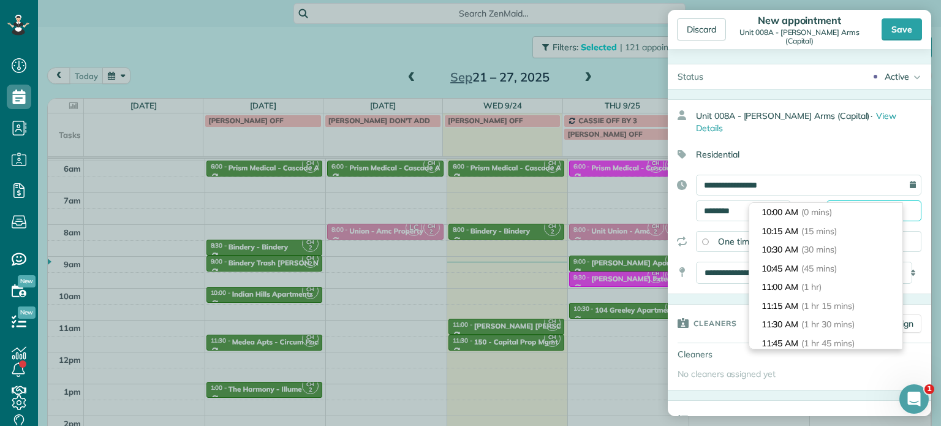
click at [843, 200] on input "********" at bounding box center [873, 210] width 95 height 21
type input "********"
click at [840, 242] on li "10:30 AM (30 mins)" at bounding box center [825, 249] width 153 height 19
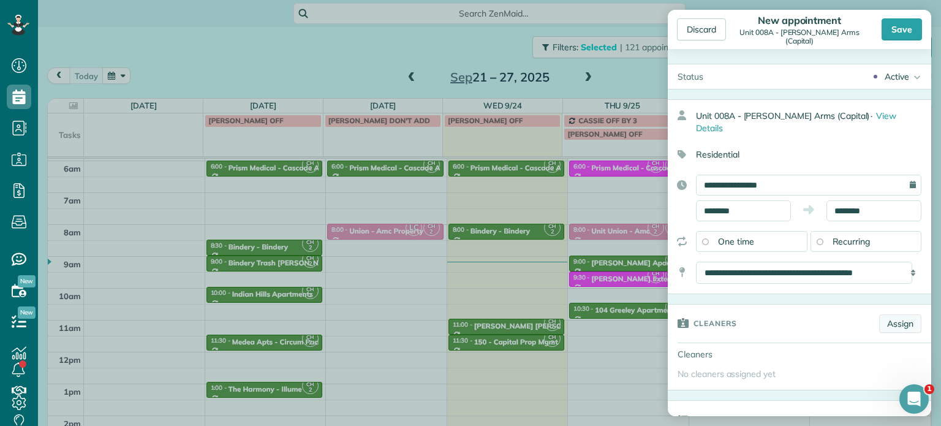
click at [879, 314] on link "Assign" at bounding box center [900, 323] width 42 height 18
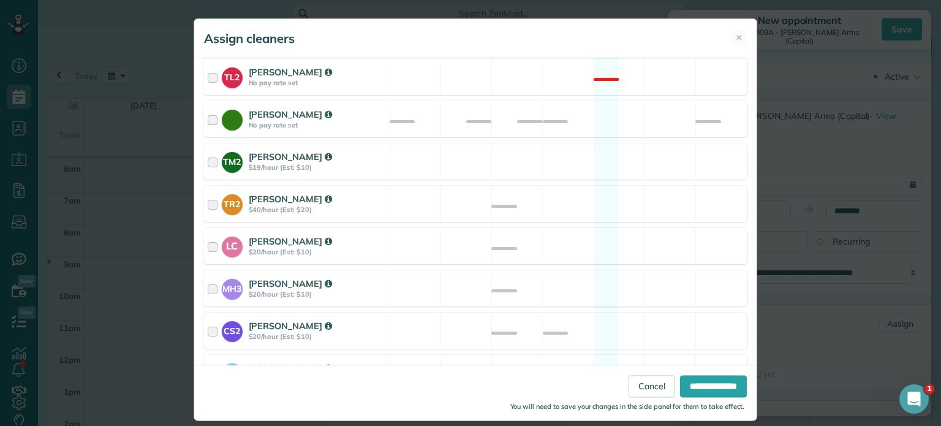
scroll to position [551, 0]
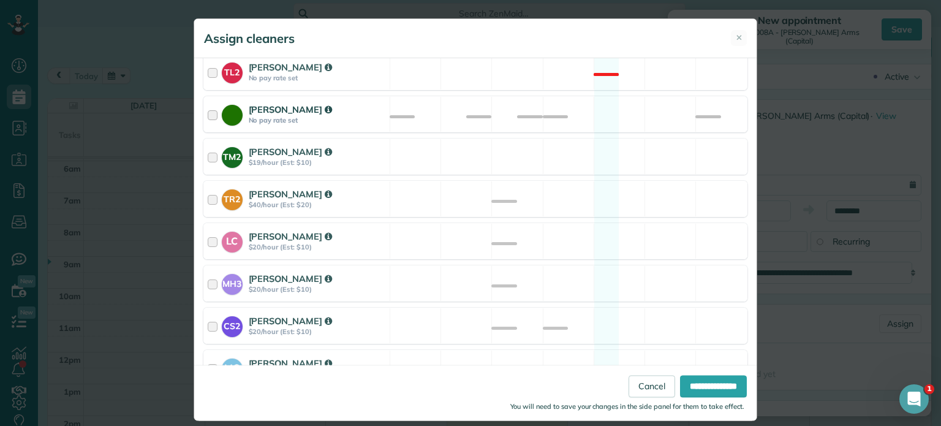
click at [613, 97] on div "[PERSON_NAME] No pay rate set Available" at bounding box center [475, 114] width 544 height 36
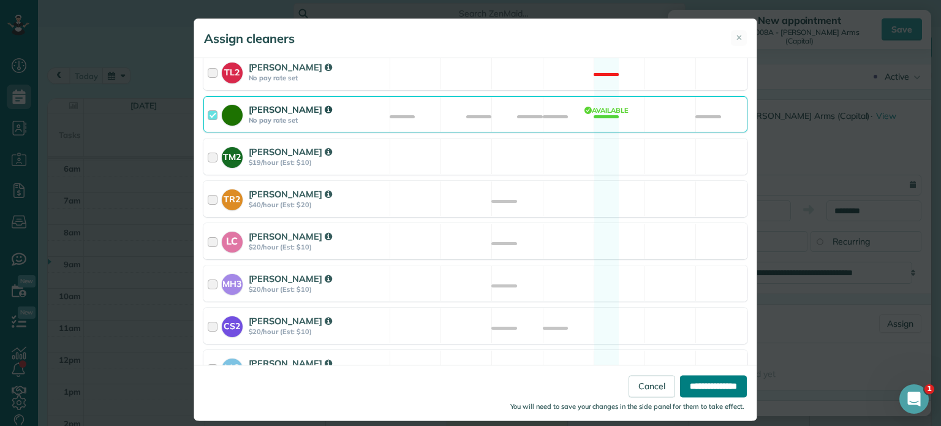
click at [715, 386] on input "**********" at bounding box center [713, 386] width 67 height 22
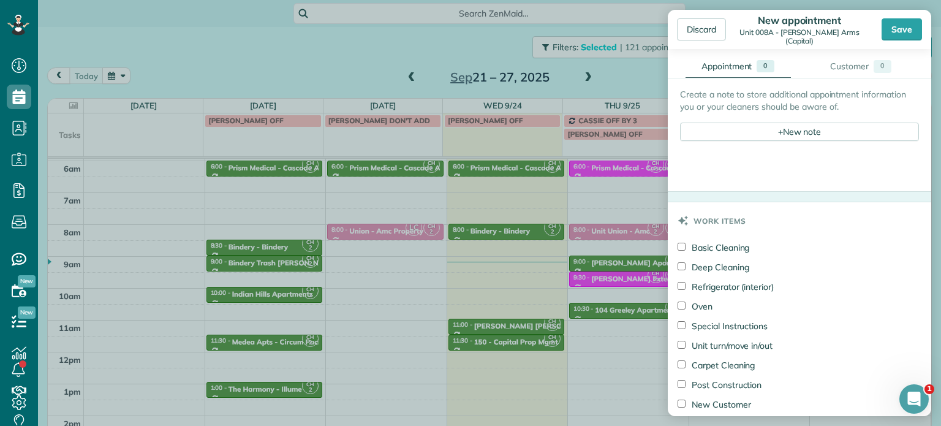
scroll to position [490, 0]
click at [779, 123] on div "+ New note" at bounding box center [799, 130] width 239 height 18
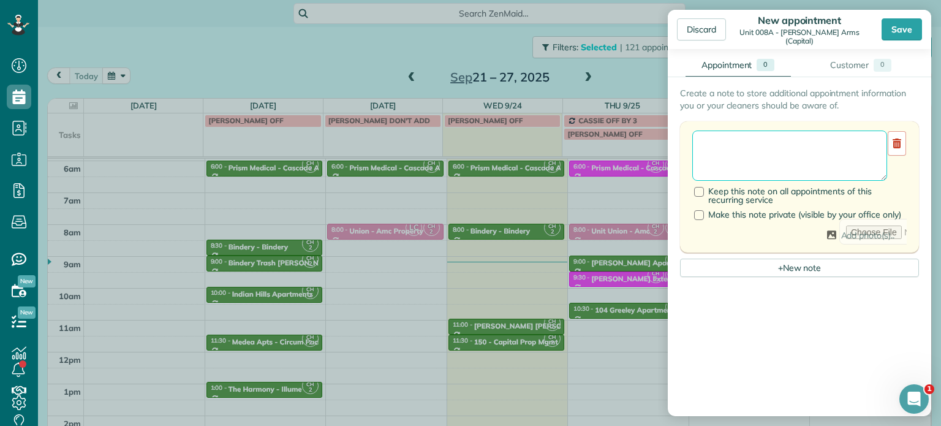
click at [779, 132] on textarea at bounding box center [789, 155] width 195 height 50
paste textarea "**********"
paste textarea "********"
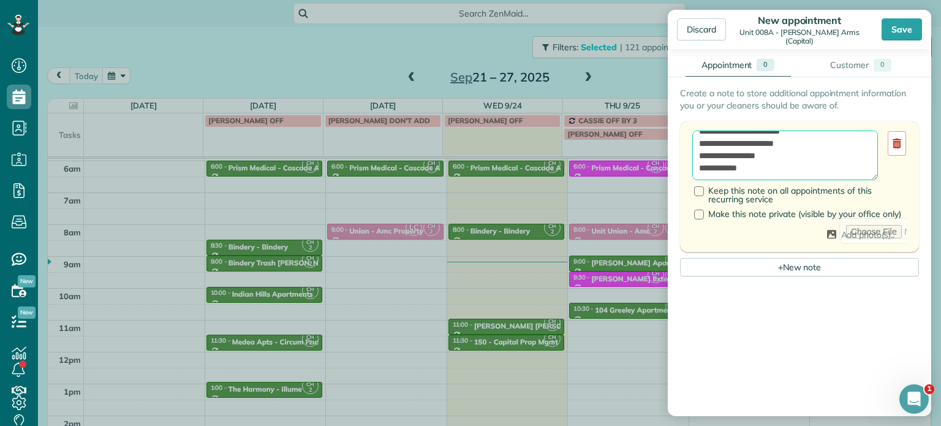
paste textarea "**********"
type textarea "**********"
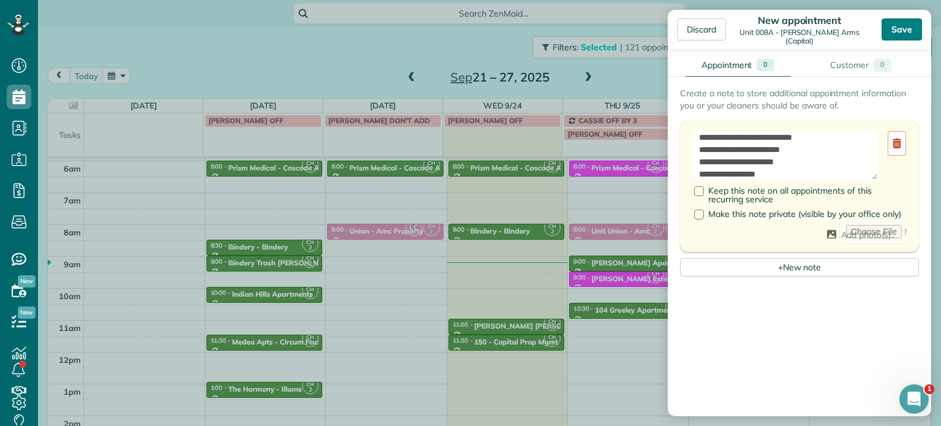
click at [898, 37] on div "Save" at bounding box center [901, 29] width 40 height 22
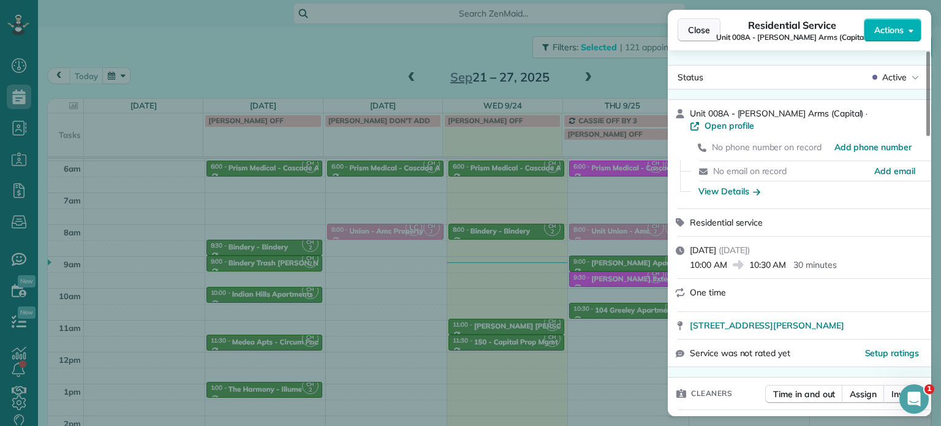
click at [691, 34] on span "Close" at bounding box center [699, 30] width 22 height 12
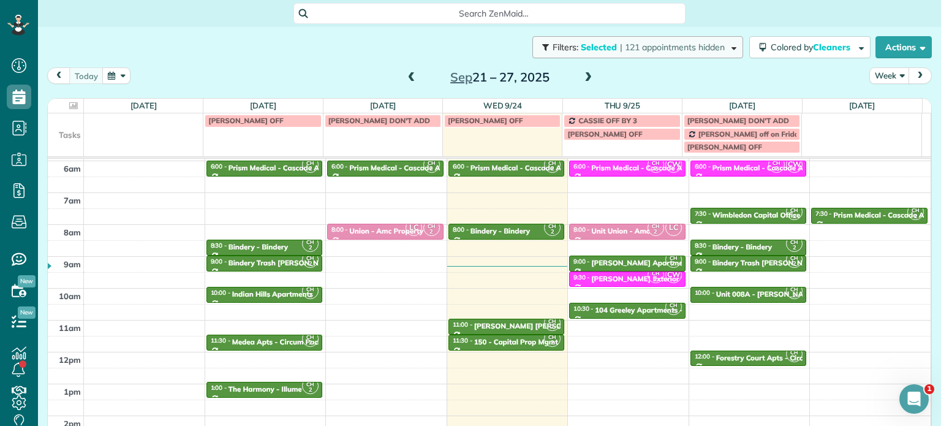
click at [575, 56] on button "Filters: Selected | 121 appointments hidden" at bounding box center [637, 47] width 211 height 22
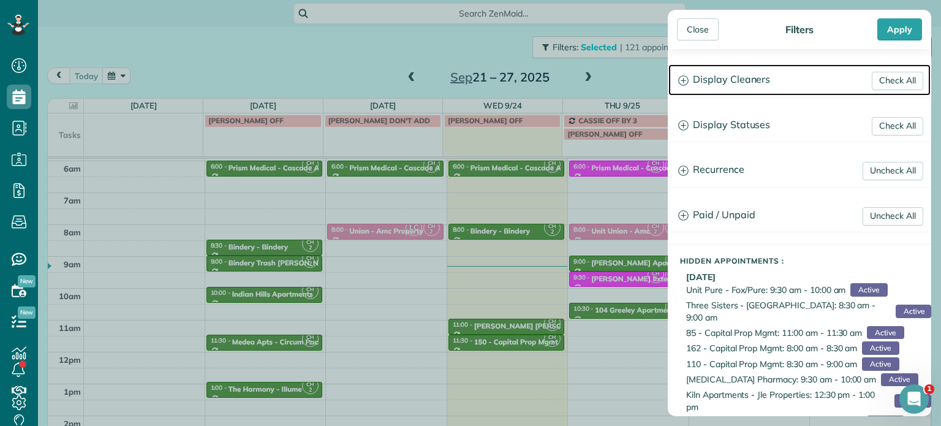
click at [706, 75] on h3 "Display Cleaners" at bounding box center [799, 79] width 262 height 31
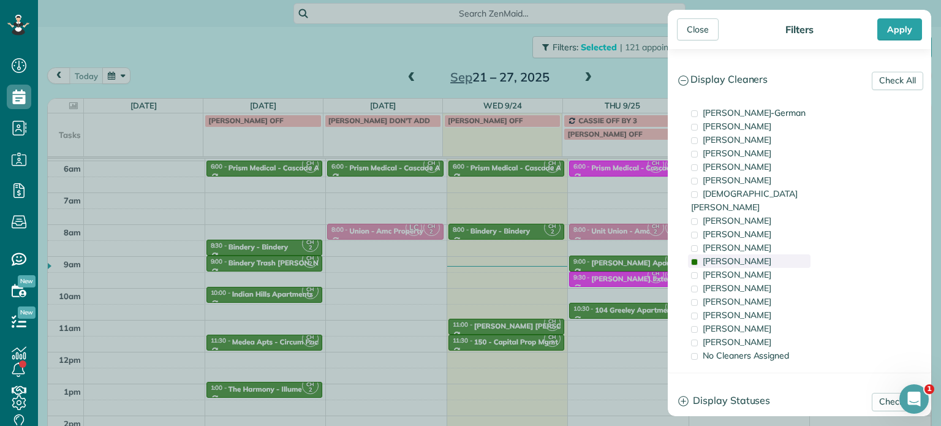
click at [748, 254] on div "[PERSON_NAME]" at bounding box center [749, 260] width 123 height 13
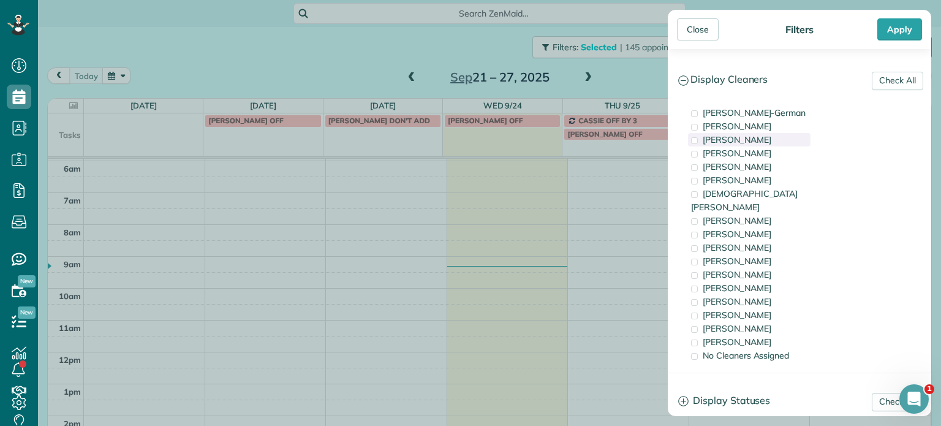
click at [755, 139] on span "[PERSON_NAME]" at bounding box center [737, 139] width 69 height 11
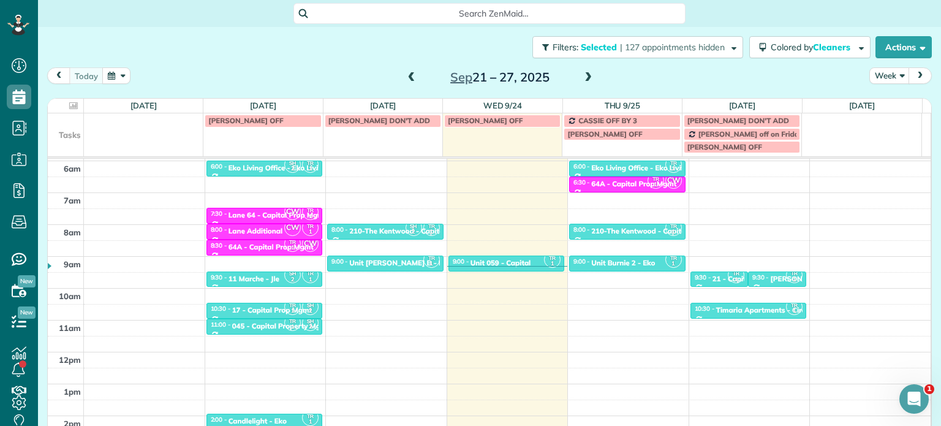
click at [522, 227] on div "Close Filters Apply Check All Display Cleaners [PERSON_NAME]-German [PERSON_NAM…" at bounding box center [470, 213] width 941 height 426
click at [517, 260] on div "Unit 059 - Capital" at bounding box center [500, 262] width 61 height 9
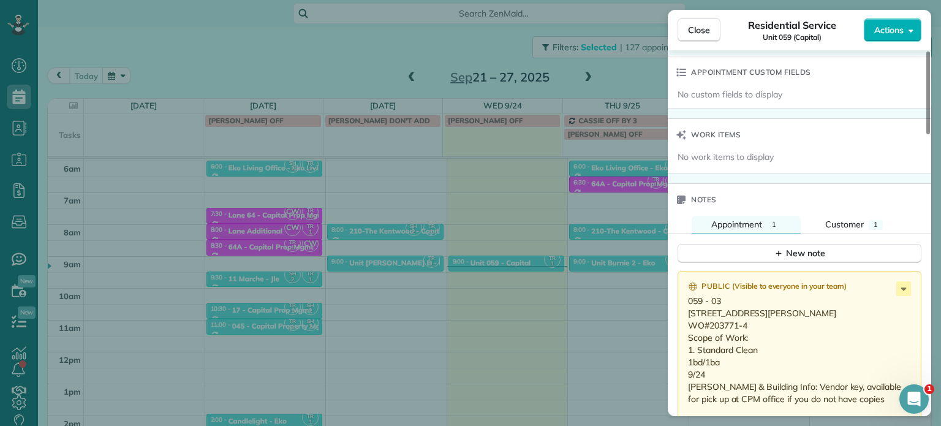
scroll to position [986, 0]
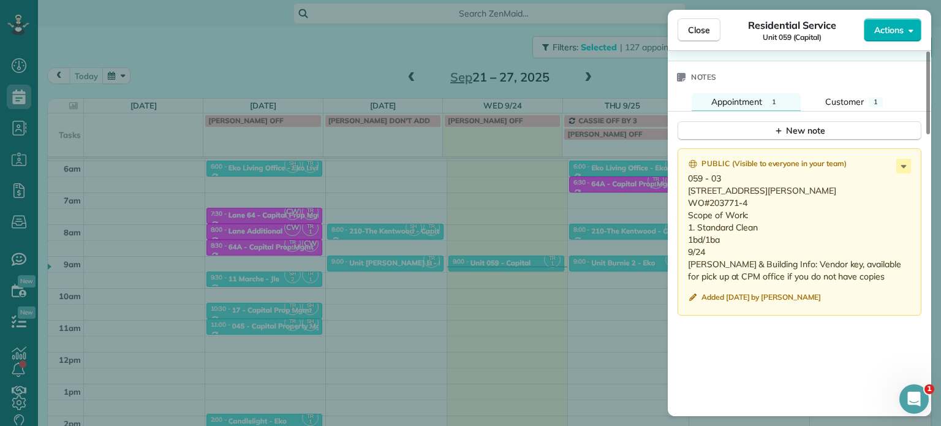
drag, startPoint x: 417, startPoint y: 192, endPoint x: 401, endPoint y: 242, distance: 52.1
click at [417, 193] on div "Close Residential Service Unit 059 (Capital) Actions Status Active Unit 059 (Ca…" at bounding box center [470, 213] width 941 height 426
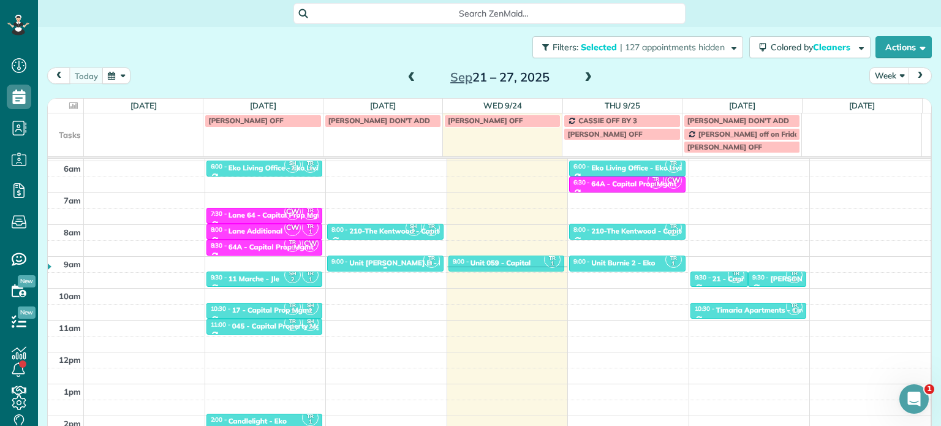
click at [388, 262] on div "Unit [PERSON_NAME] B - Eko Living" at bounding box center [411, 262] width 124 height 9
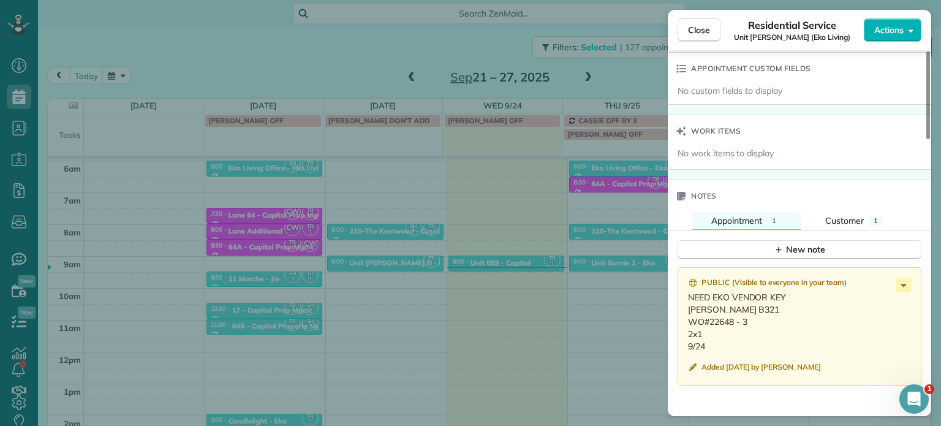
scroll to position [992, 0]
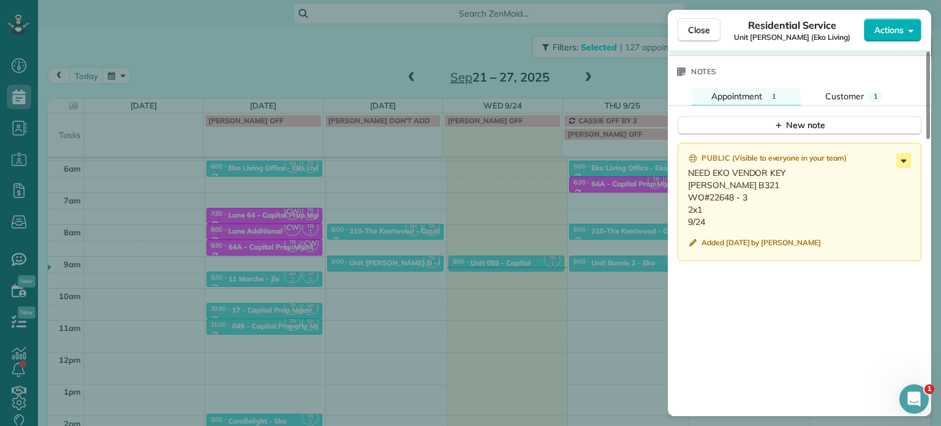
click at [907, 167] on icon at bounding box center [903, 160] width 15 height 15
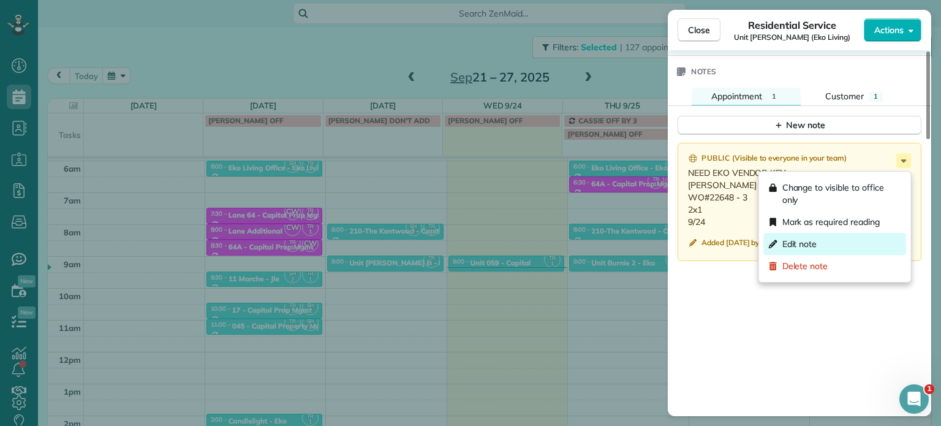
click at [840, 236] on div "Edit note" at bounding box center [835, 244] width 142 height 22
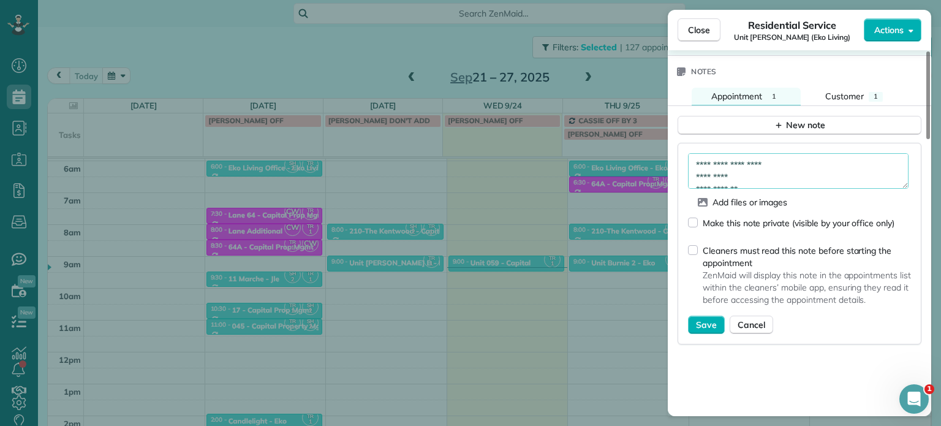
click at [807, 164] on textarea "**********" at bounding box center [798, 171] width 221 height 36
type textarea "**********"
click at [709, 326] on span "Save" at bounding box center [706, 325] width 21 height 12
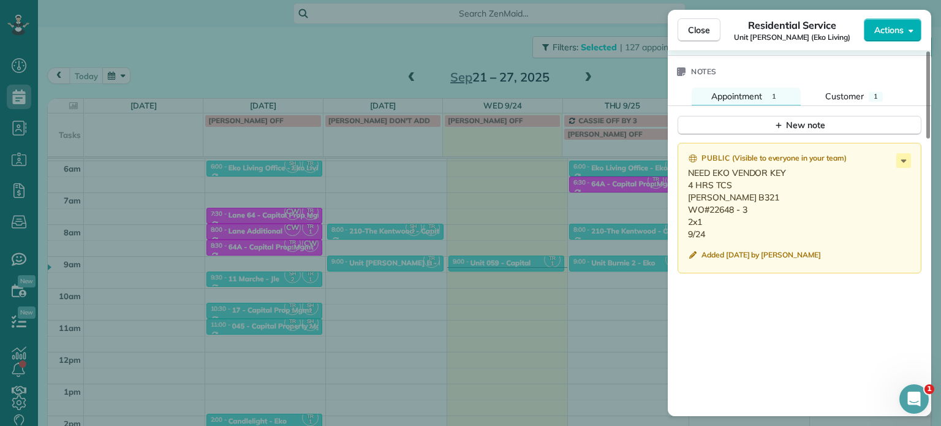
drag, startPoint x: 711, startPoint y: 239, endPoint x: 684, endPoint y: 204, distance: 44.2
click at [684, 204] on div "Public ( Visible to everyone in your team ) NEED EKO VENDOR KEY 4 HRS TCS [PERS…" at bounding box center [799, 208] width 244 height 130
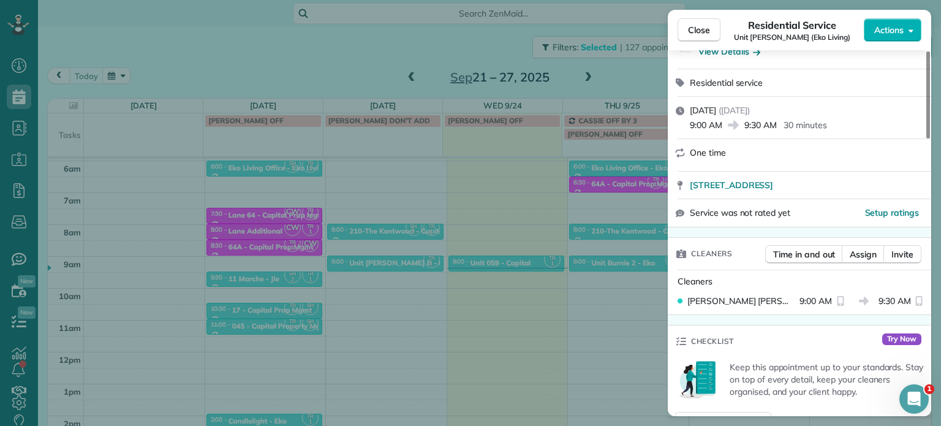
scroll to position [0, 0]
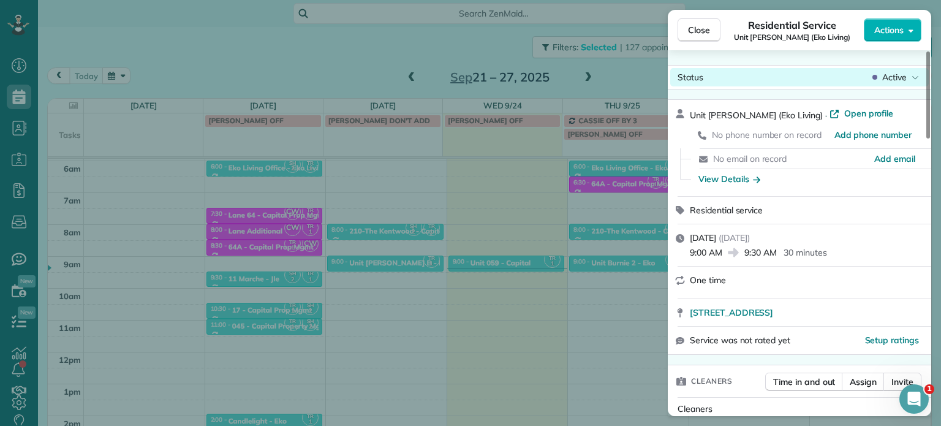
click at [904, 82] on span "Active" at bounding box center [894, 77] width 25 height 12
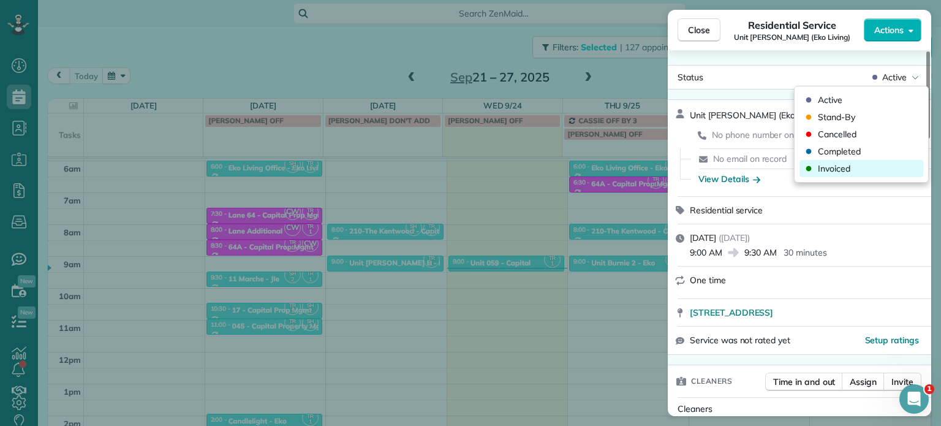
click at [880, 165] on div "Invoiced" at bounding box center [861, 168] width 124 height 17
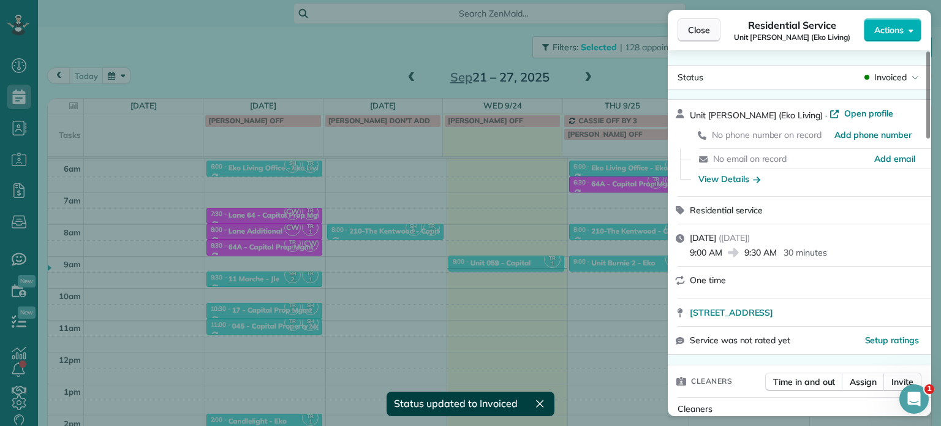
click at [691, 35] on span "Close" at bounding box center [699, 30] width 22 height 12
